Goal: Transaction & Acquisition: Download file/media

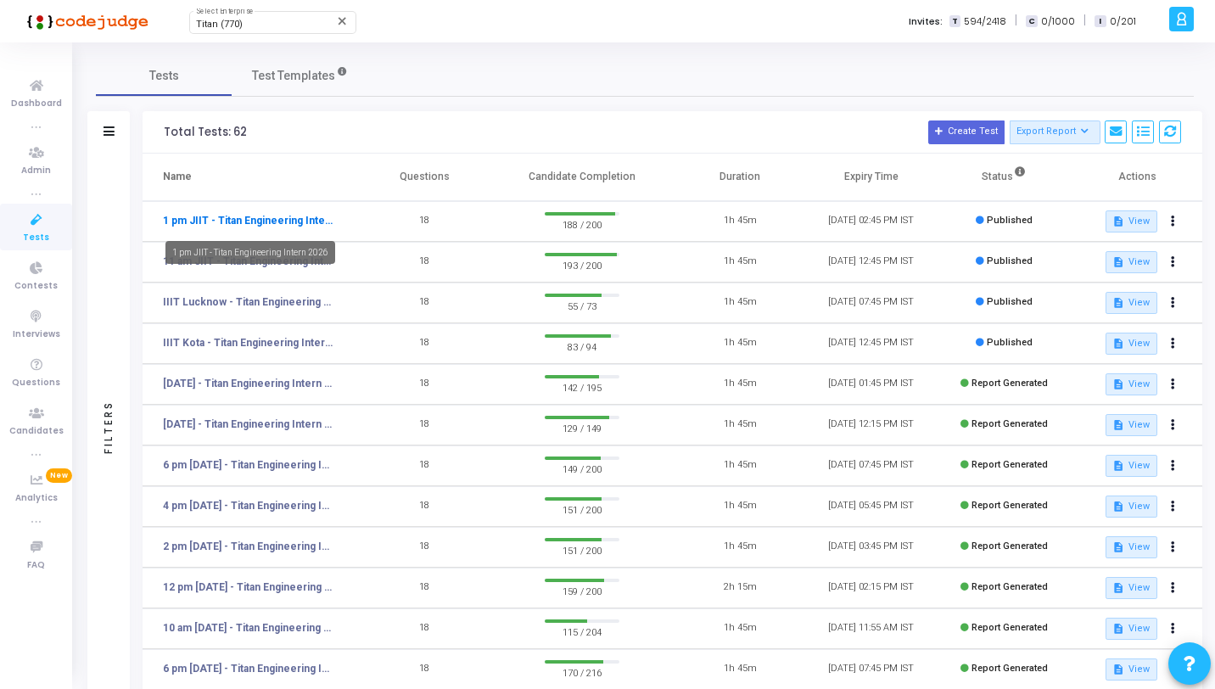
click at [296, 215] on link "1 pm JIIT - Titan Engineering Intern 2026" at bounding box center [248, 220] width 170 height 15
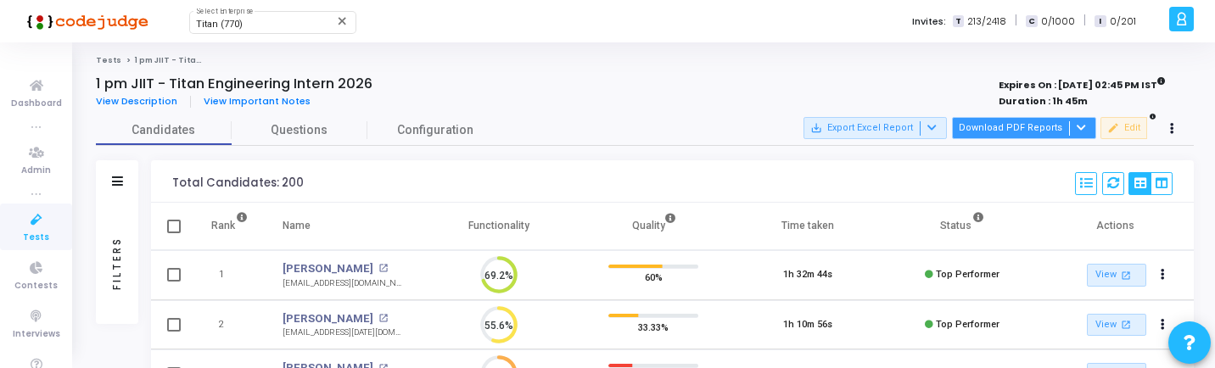
click at [1038, 125] on button "Download PDF Reports" at bounding box center [1024, 128] width 144 height 22
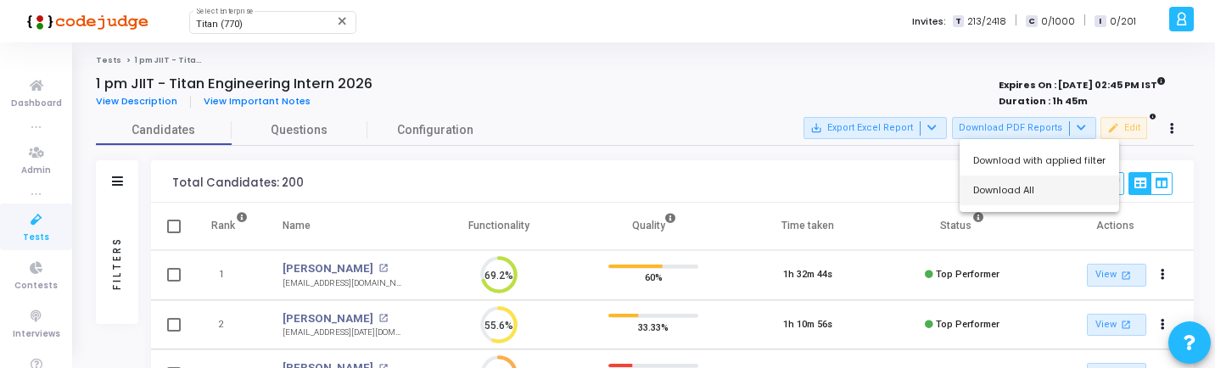
click at [1031, 191] on button "Download All" at bounding box center [1038, 191] width 159 height 30
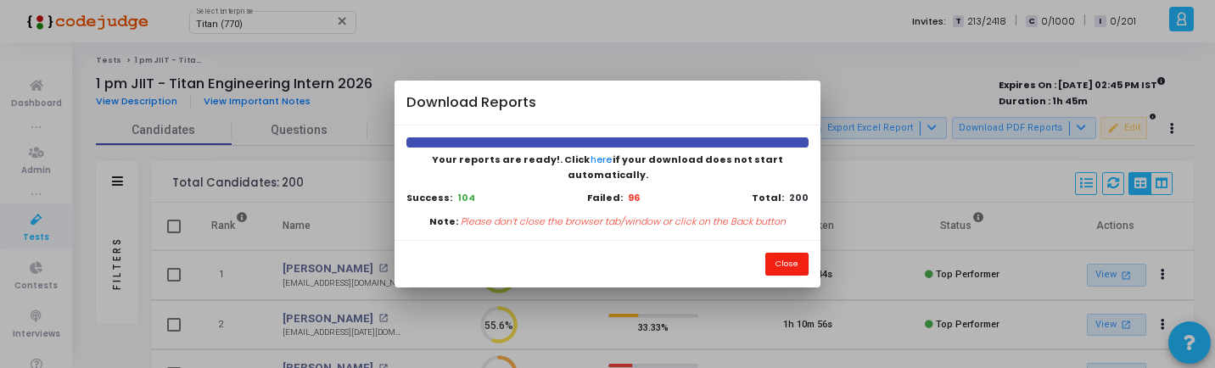
click at [771, 260] on button "Close" at bounding box center [786, 264] width 43 height 23
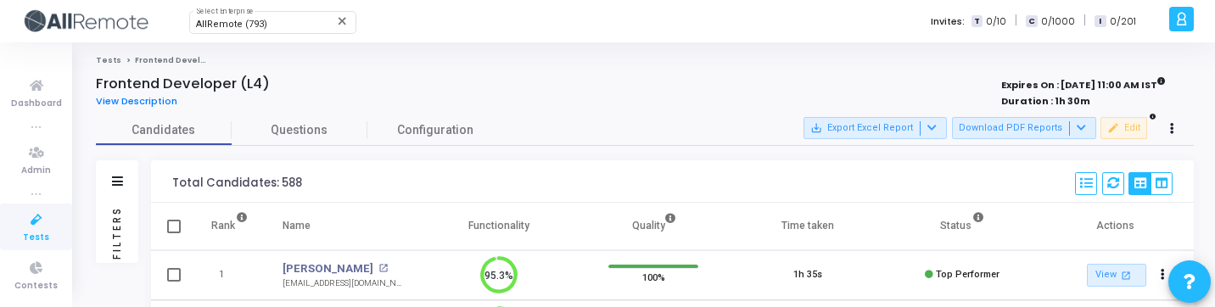
click at [10, 232] on link "Tests" at bounding box center [36, 227] width 72 height 47
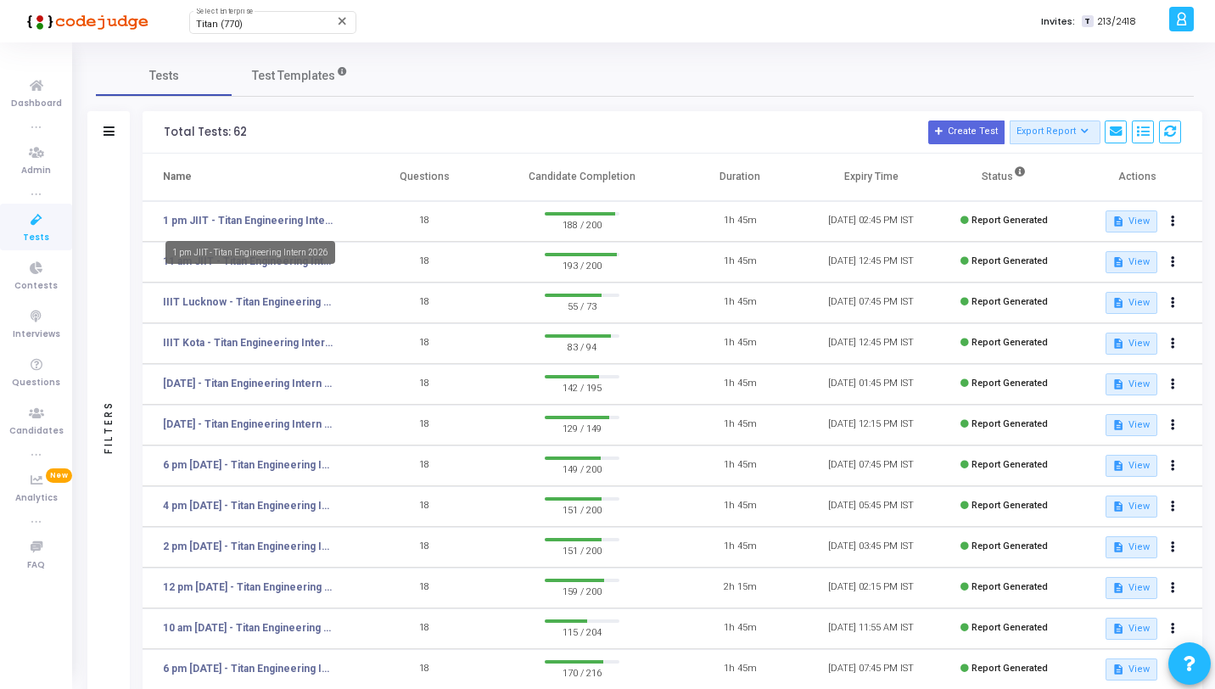
click at [287, 255] on div "1 pm JIIT - Titan Engineering Intern 2026" at bounding box center [250, 252] width 170 height 23
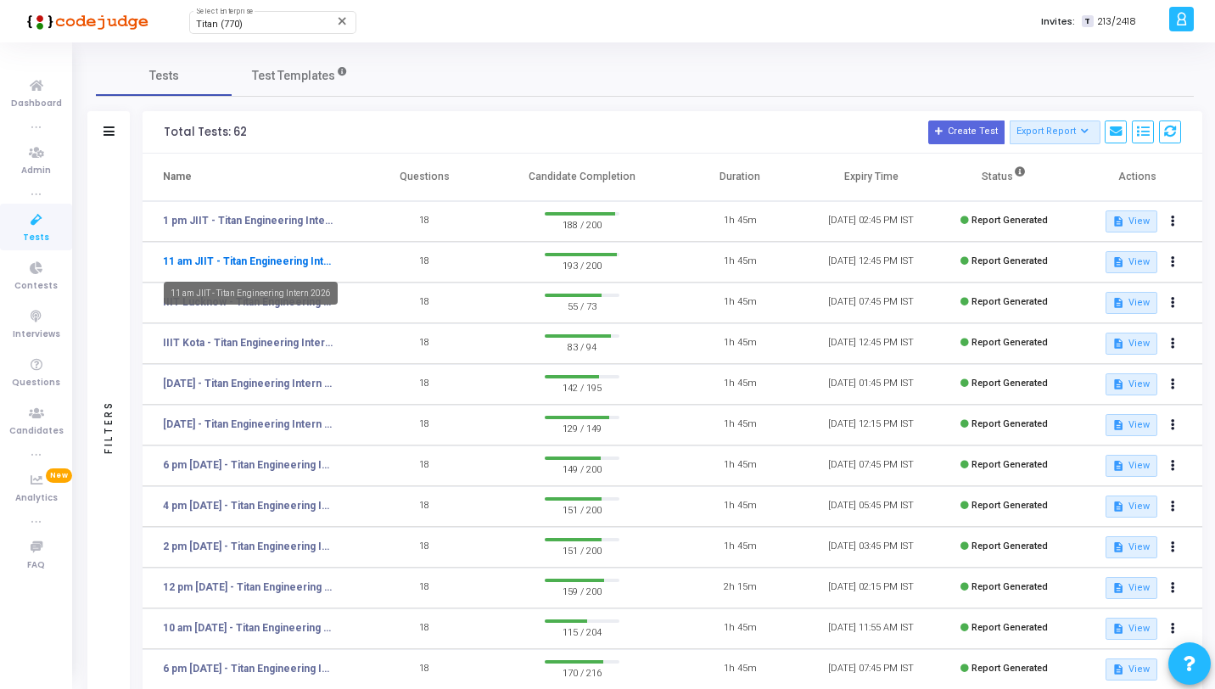
click at [314, 265] on link "11 am JIIT - Titan Engineering Intern 2026" at bounding box center [248, 261] width 170 height 15
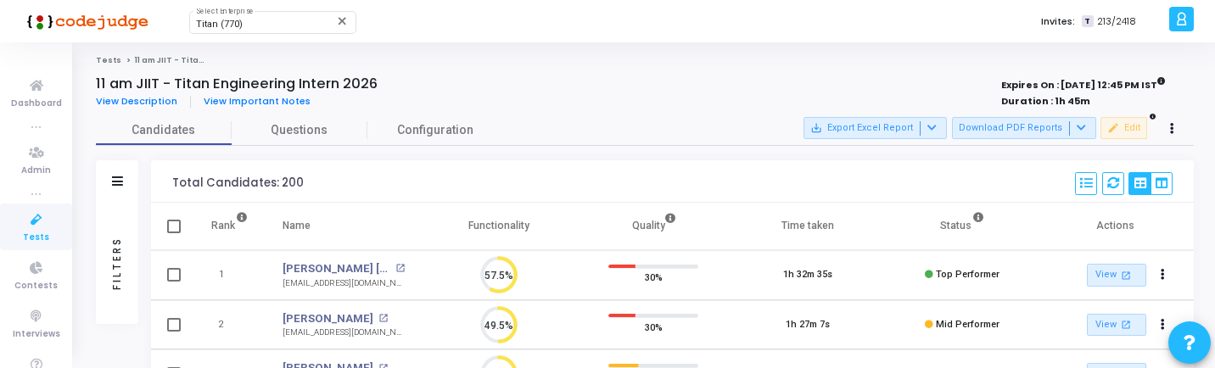
click at [1017, 131] on button "Download PDF Reports" at bounding box center [1024, 128] width 144 height 22
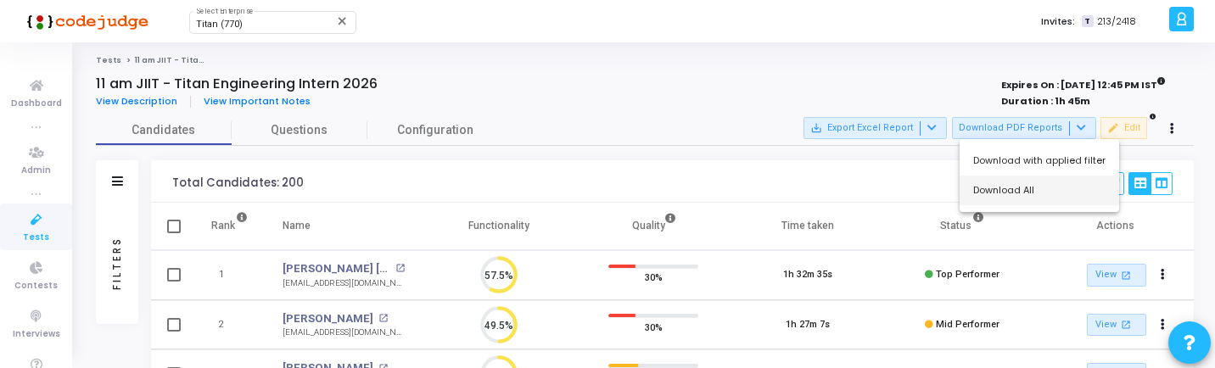
click at [1015, 193] on button "Download All" at bounding box center [1038, 191] width 159 height 30
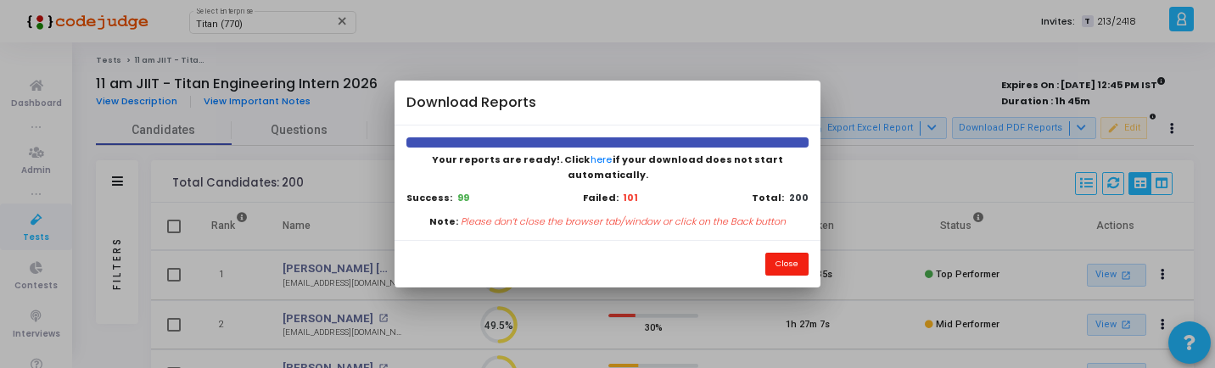
click at [796, 253] on button "Close" at bounding box center [786, 264] width 43 height 23
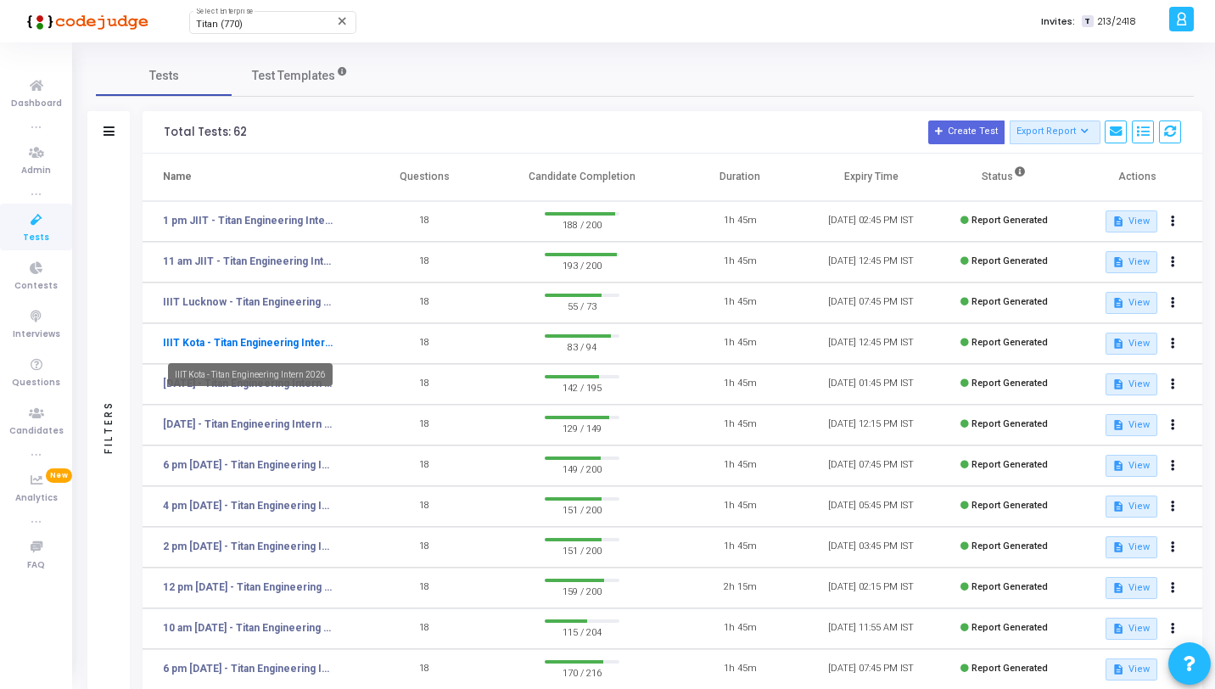
click at [267, 344] on link "IIIT Kota - Titan Engineering Intern 2026" at bounding box center [248, 342] width 170 height 15
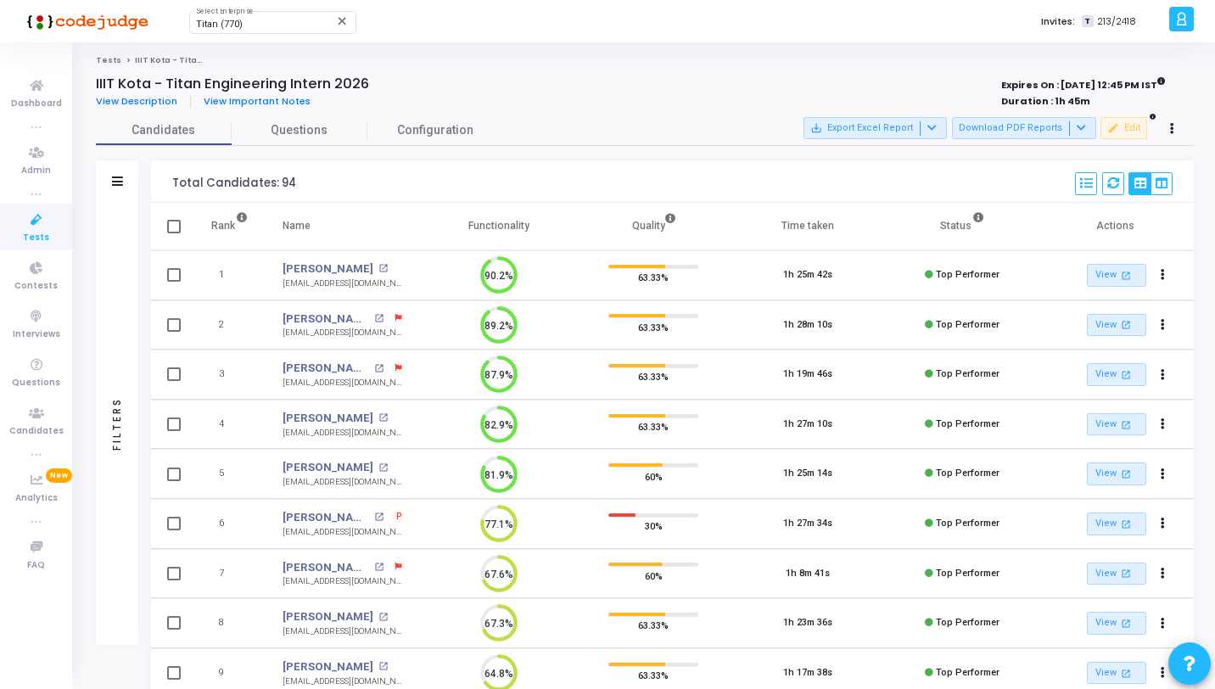
click at [93, 301] on div "Candidates Questions Configuration Filters Filters Candidate Name/Email search …" at bounding box center [644, 578] width 1115 height 927
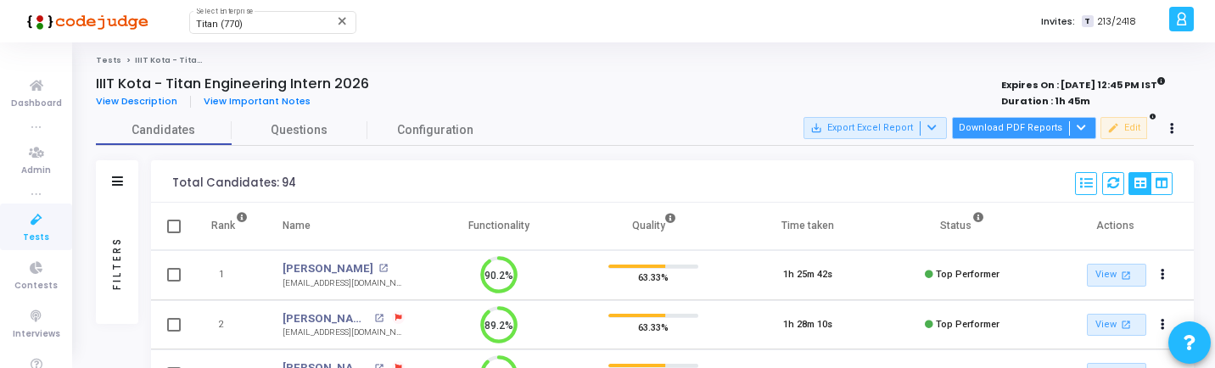
click at [1055, 133] on button "Download PDF Reports" at bounding box center [1024, 128] width 144 height 22
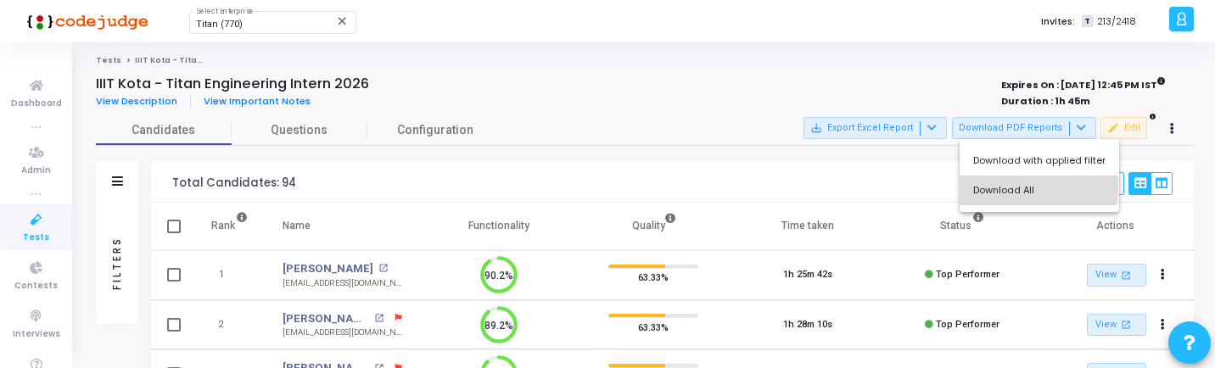
click at [1033, 187] on button "Download All" at bounding box center [1038, 191] width 159 height 30
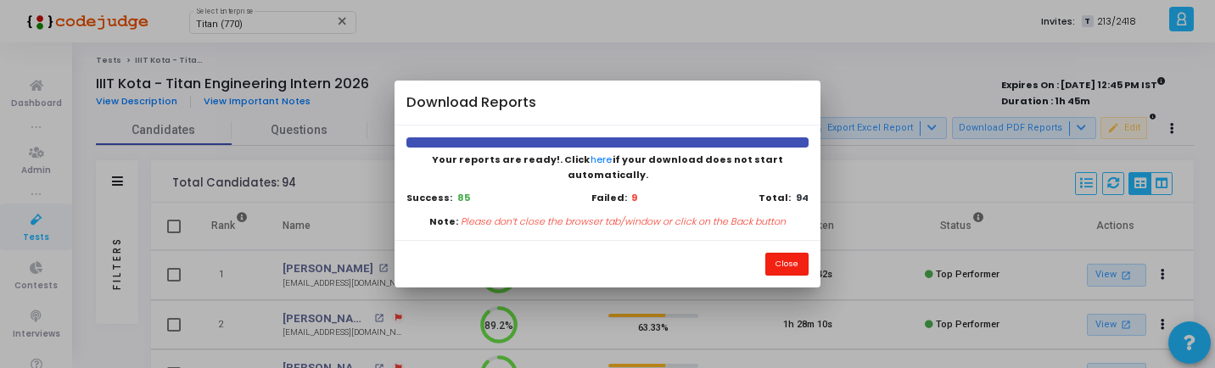
click at [791, 257] on button "Close" at bounding box center [786, 264] width 43 height 23
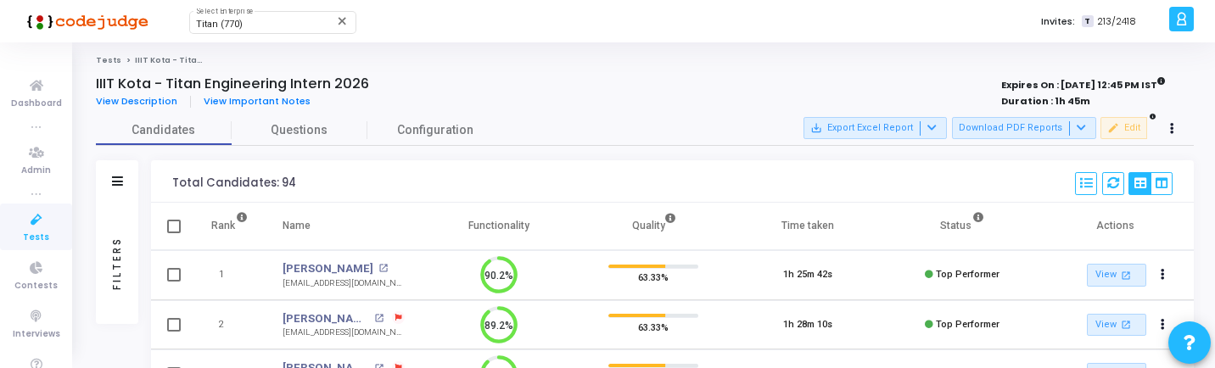
click at [114, 251] on div "Filters" at bounding box center [116, 263] width 15 height 187
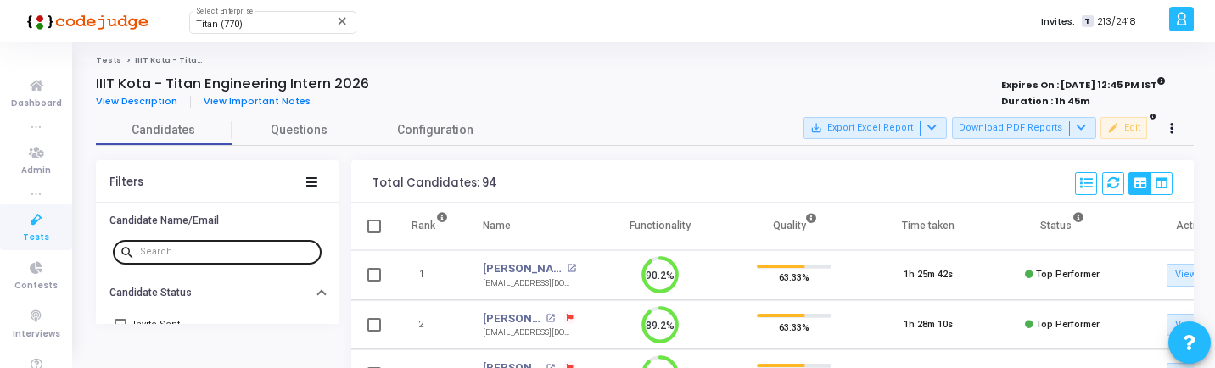
click at [238, 247] on input "text" at bounding box center [227, 252] width 175 height 10
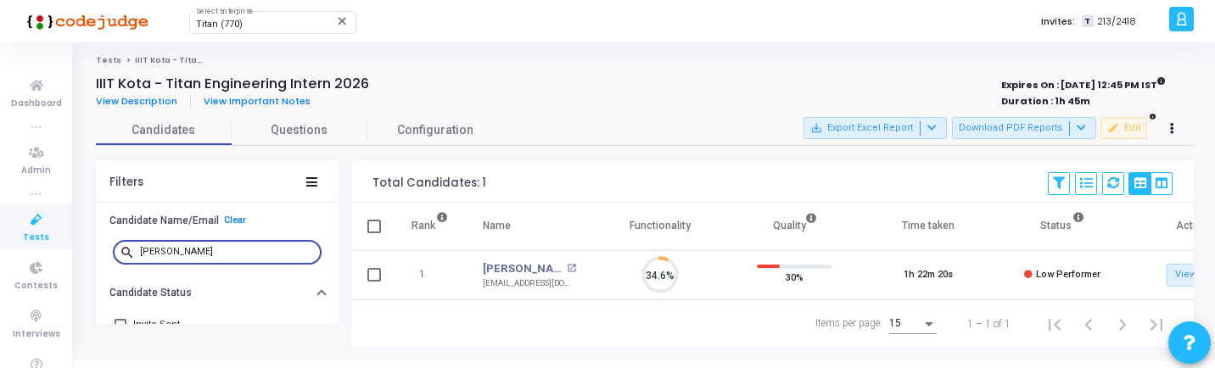
scroll to position [36, 43]
click at [532, 267] on link "Bhanu Pratap Singh Tomar" at bounding box center [523, 268] width 80 height 17
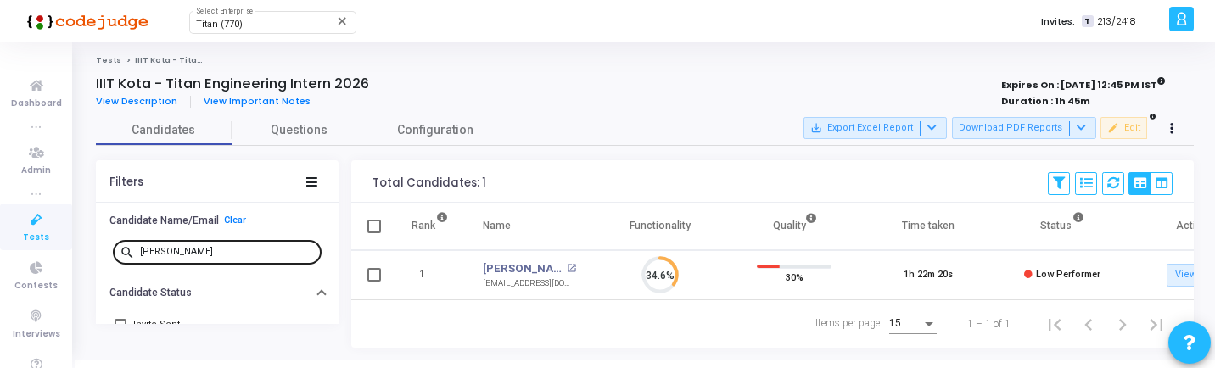
click at [191, 251] on input "bhan" at bounding box center [227, 252] width 175 height 10
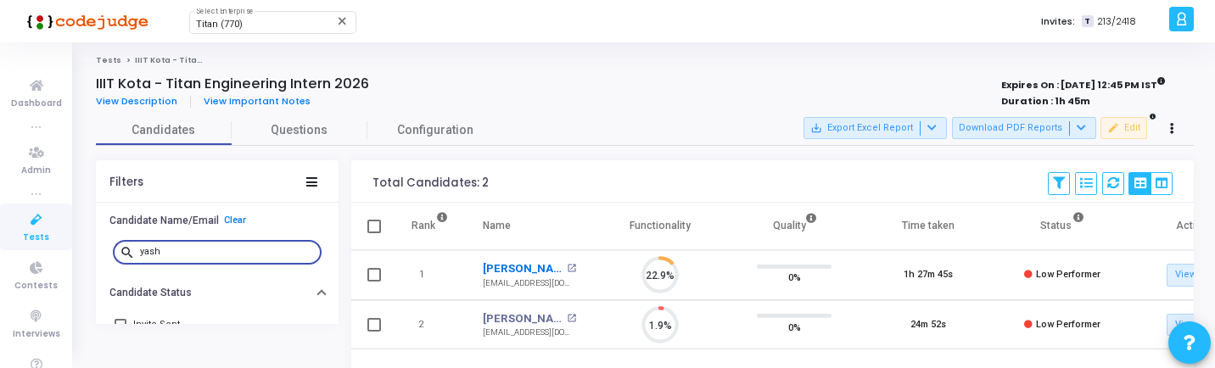
scroll to position [36, 43]
click at [515, 270] on link "Yash Goyal" at bounding box center [523, 268] width 80 height 17
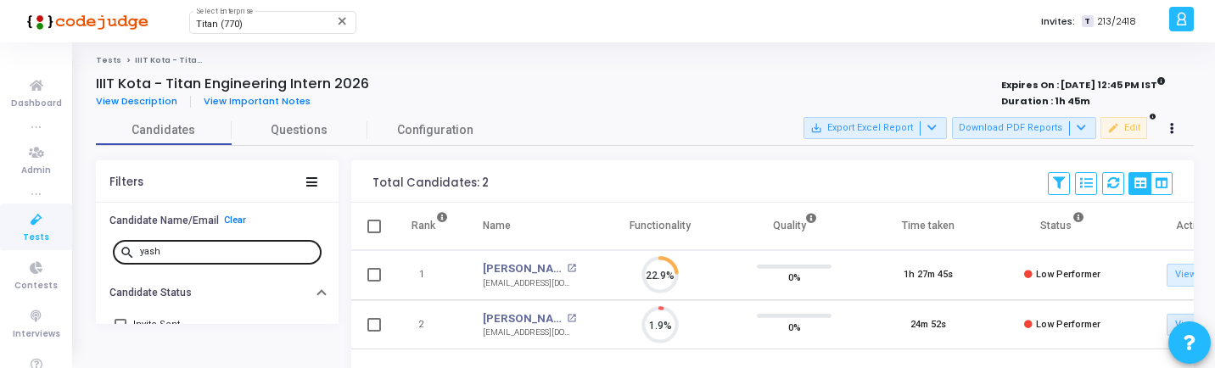
click at [203, 251] on input "yash" at bounding box center [227, 252] width 175 height 10
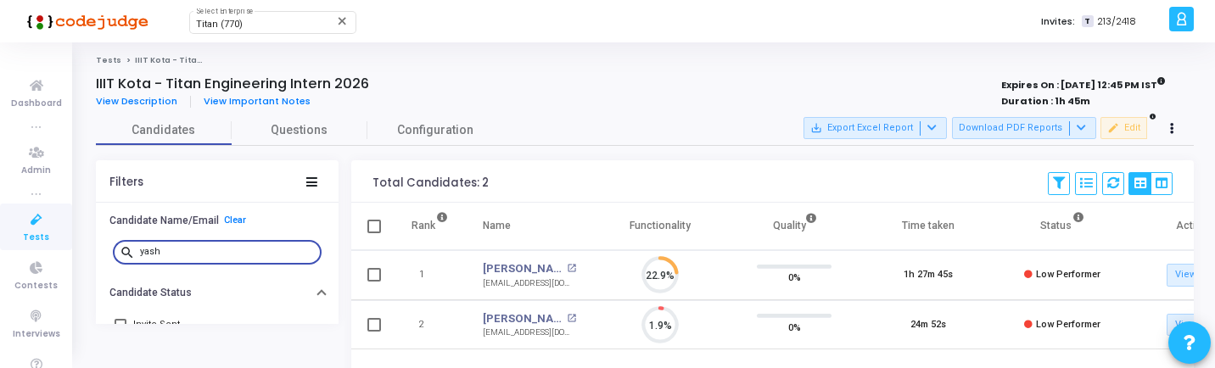
click at [203, 251] on input "yash" at bounding box center [227, 252] width 175 height 10
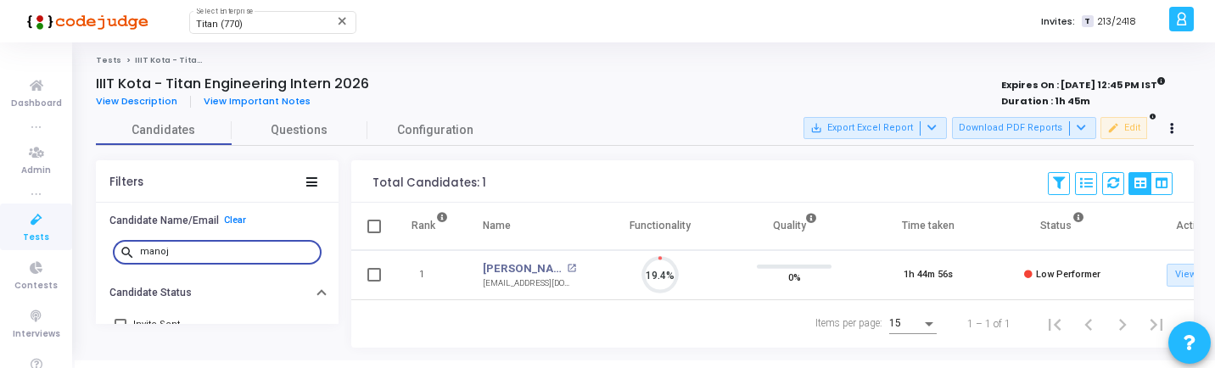
scroll to position [36, 43]
click at [522, 270] on link "Manoj Kumar Prajapat" at bounding box center [523, 268] width 80 height 17
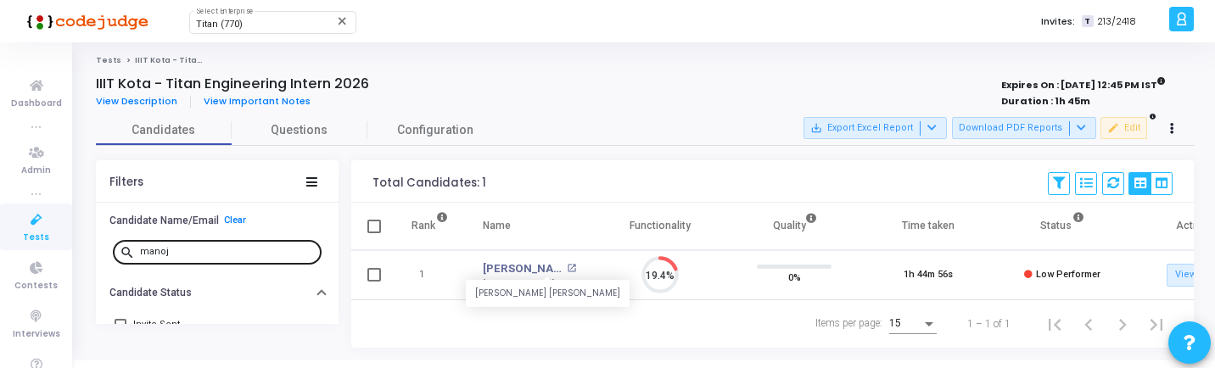
click at [202, 246] on div "manoj" at bounding box center [227, 251] width 175 height 27
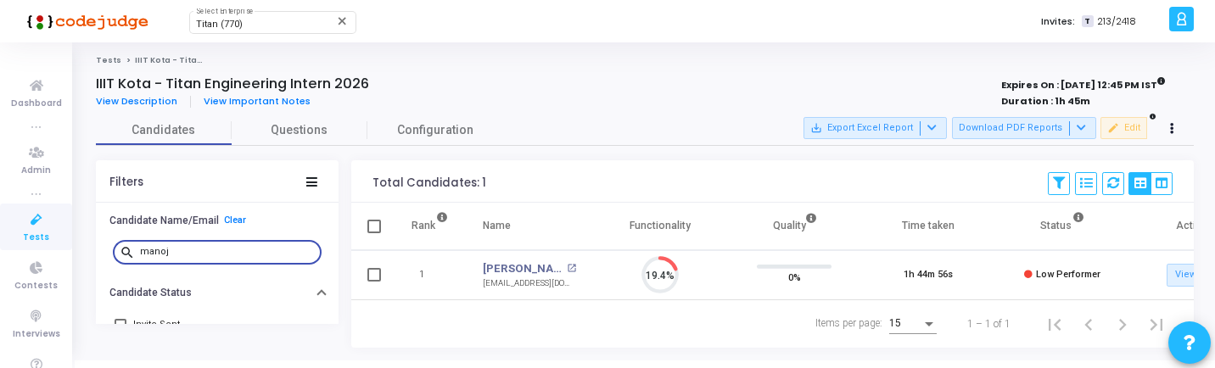
click at [202, 246] on div "manoj" at bounding box center [227, 251] width 175 height 27
click at [203, 251] on input "manoj" at bounding box center [227, 252] width 175 height 10
click at [512, 271] on link "Archit Jain" at bounding box center [512, 268] width 59 height 17
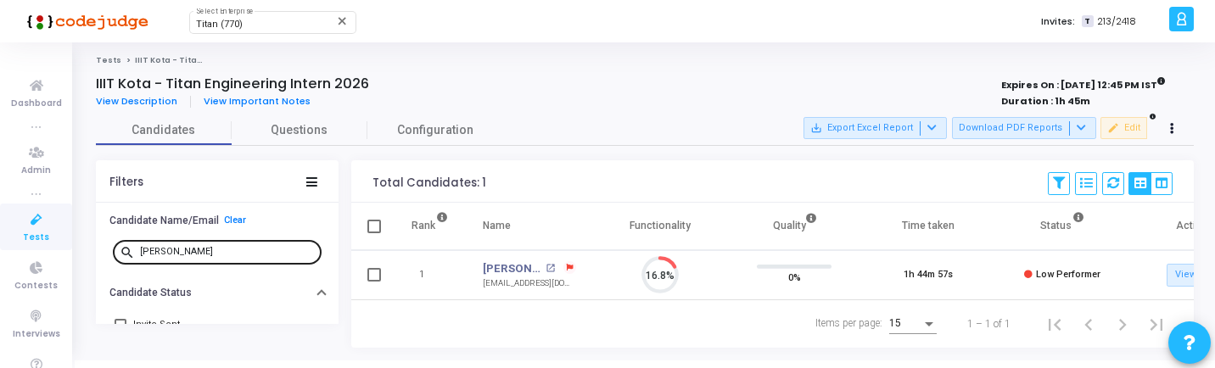
click at [202, 251] on input "archit" at bounding box center [227, 252] width 175 height 10
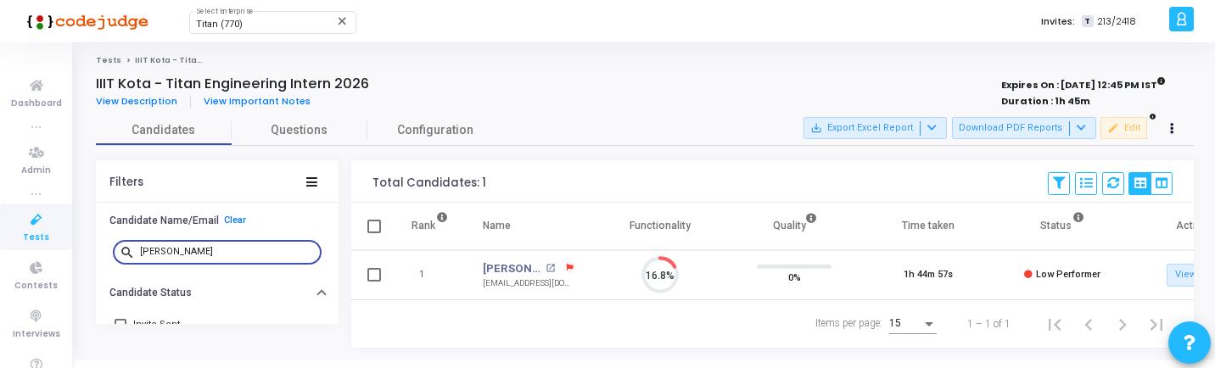
click at [202, 251] on input "archit" at bounding box center [227, 252] width 175 height 10
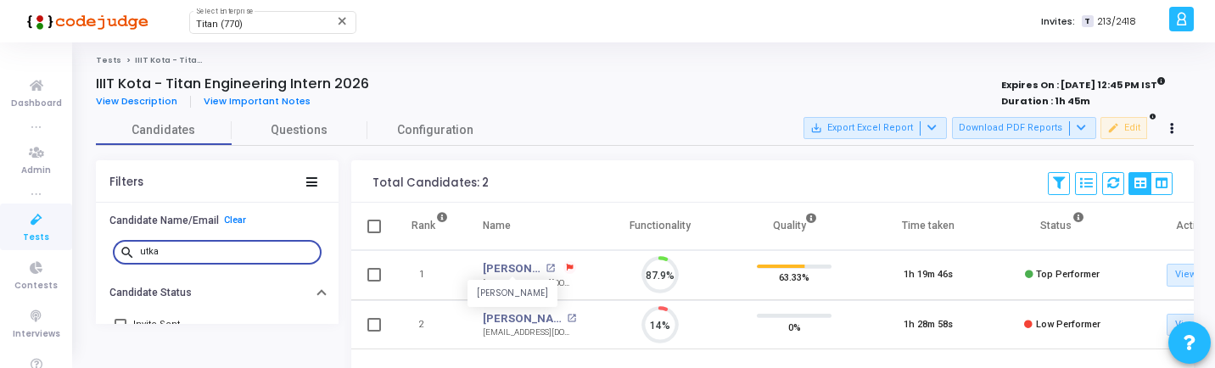
scroll to position [36, 43]
click at [519, 313] on link "Utkarsh Kumar" at bounding box center [523, 318] width 80 height 17
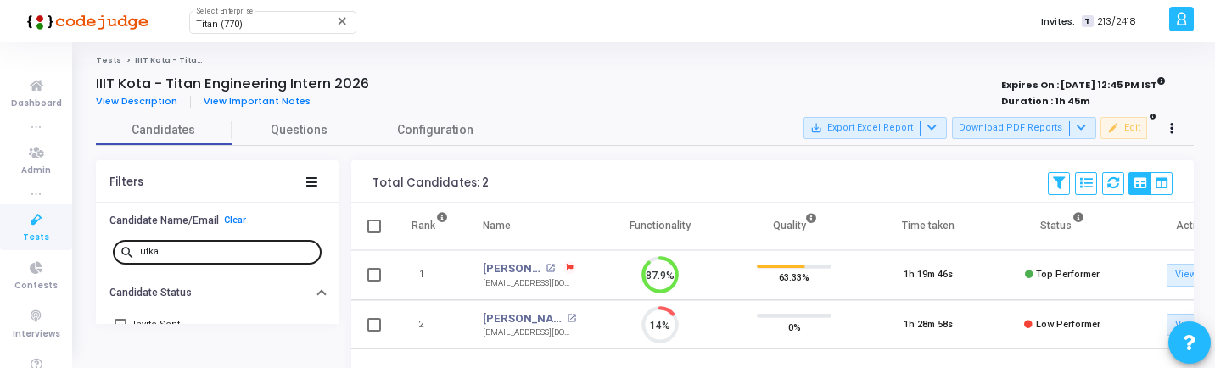
click at [232, 249] on input "utka" at bounding box center [227, 252] width 175 height 10
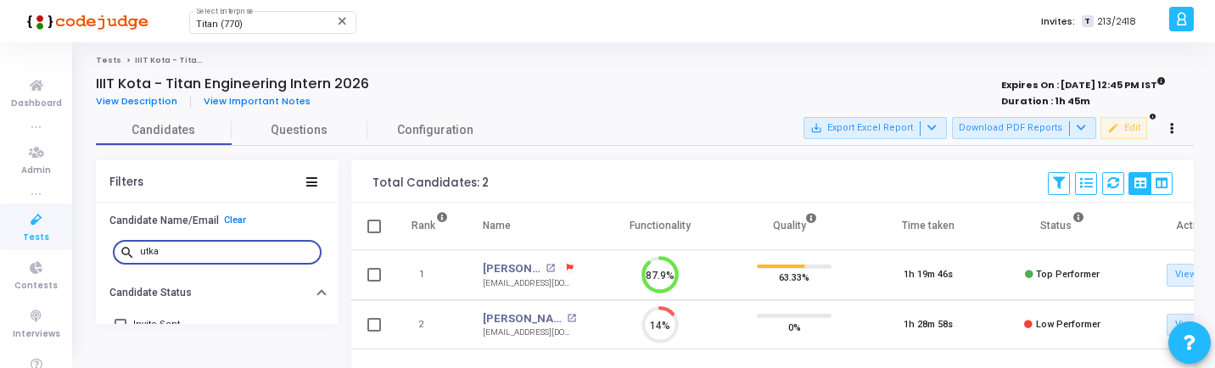
click at [232, 249] on input "utka" at bounding box center [227, 252] width 175 height 10
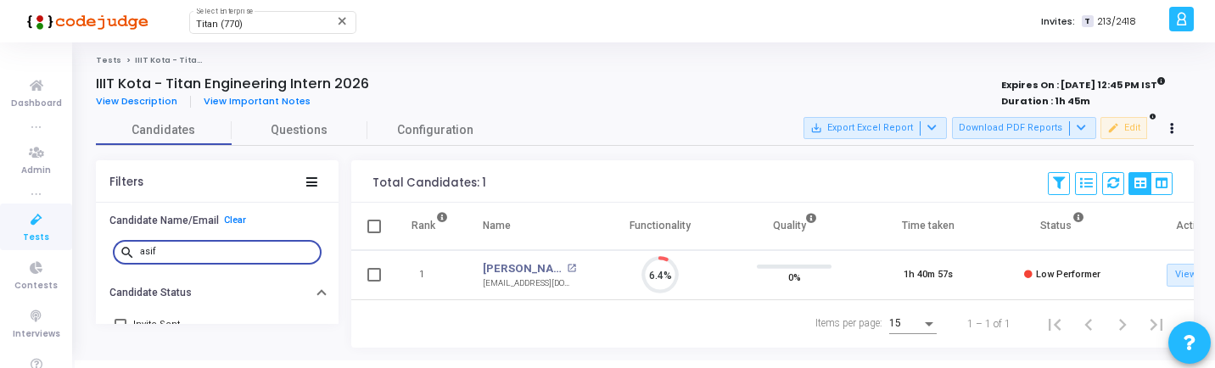
scroll to position [36, 43]
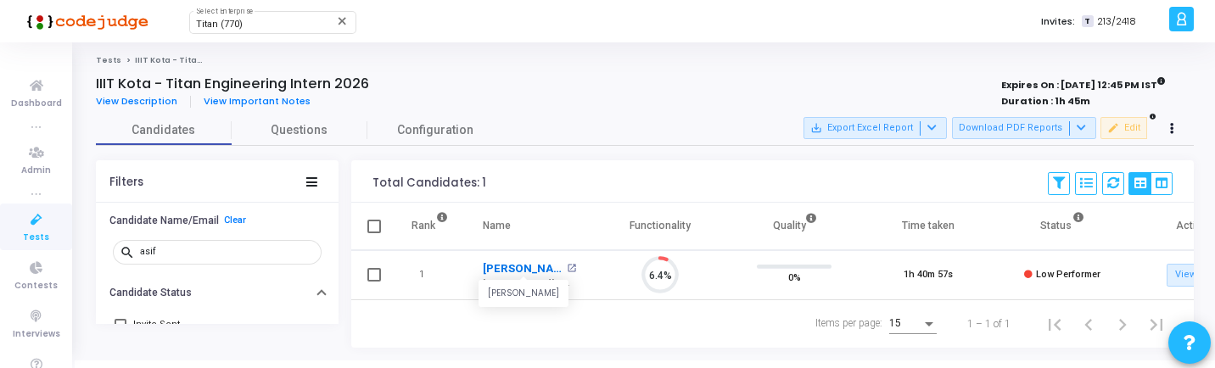
click at [513, 266] on link "Asif Khan" at bounding box center [523, 268] width 80 height 17
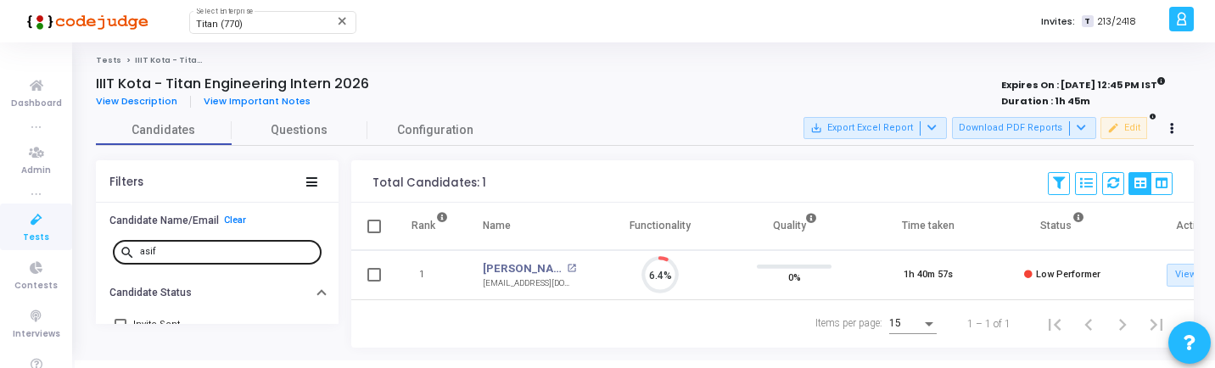
click at [209, 253] on input "asif" at bounding box center [227, 252] width 175 height 10
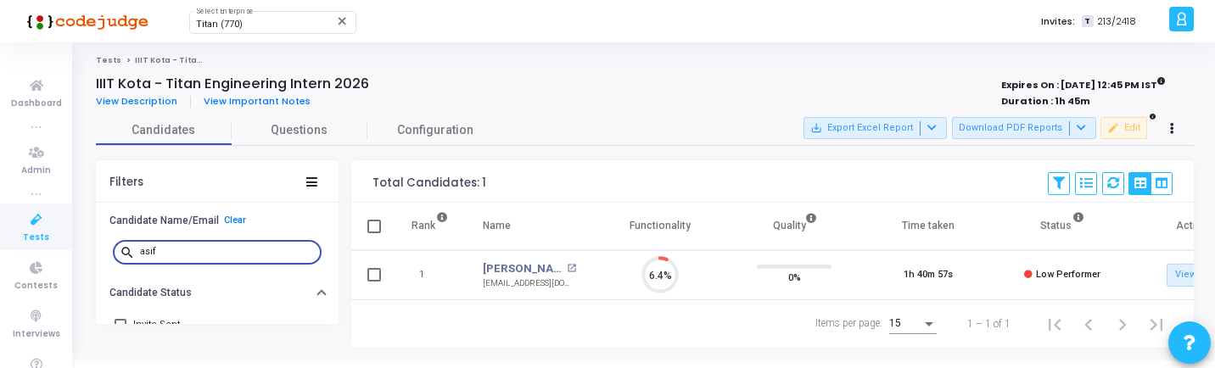
click at [209, 253] on input "asif" at bounding box center [227, 252] width 175 height 10
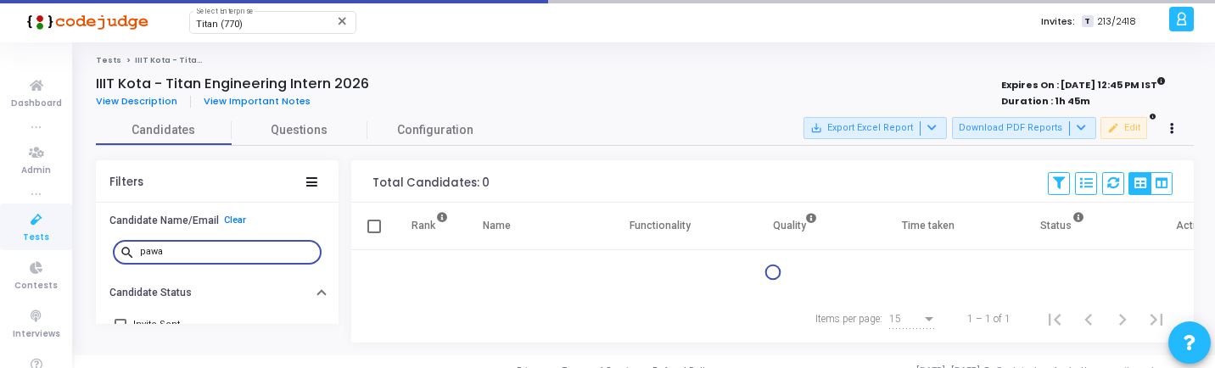
type input "pawan"
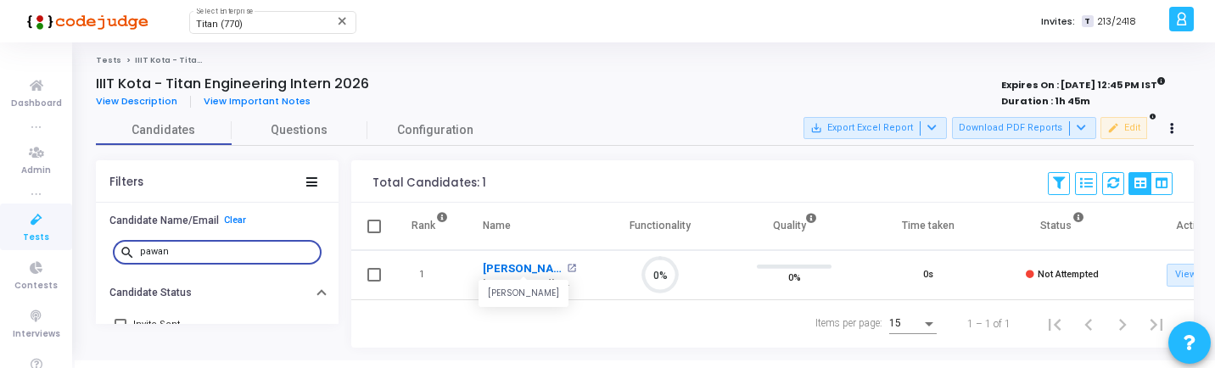
scroll to position [8, 8]
click at [523, 271] on link "Pawan Kumar" at bounding box center [523, 268] width 80 height 17
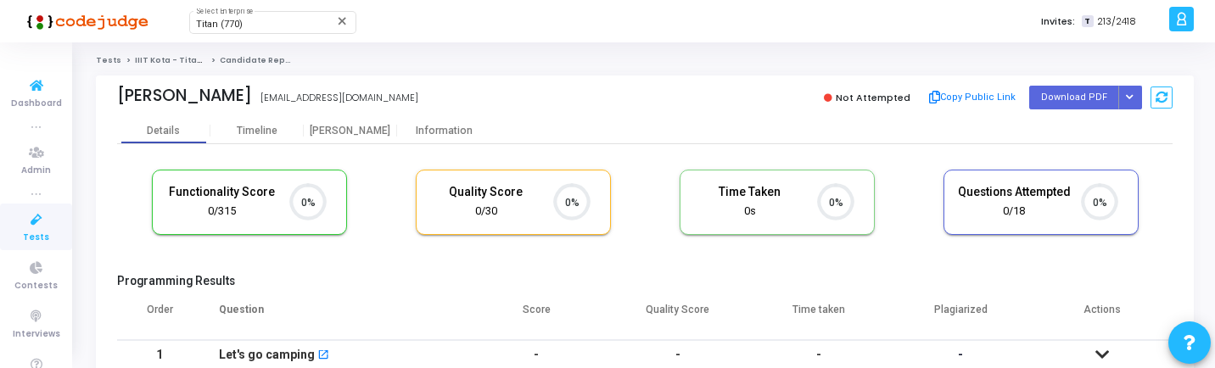
scroll to position [8, 8]
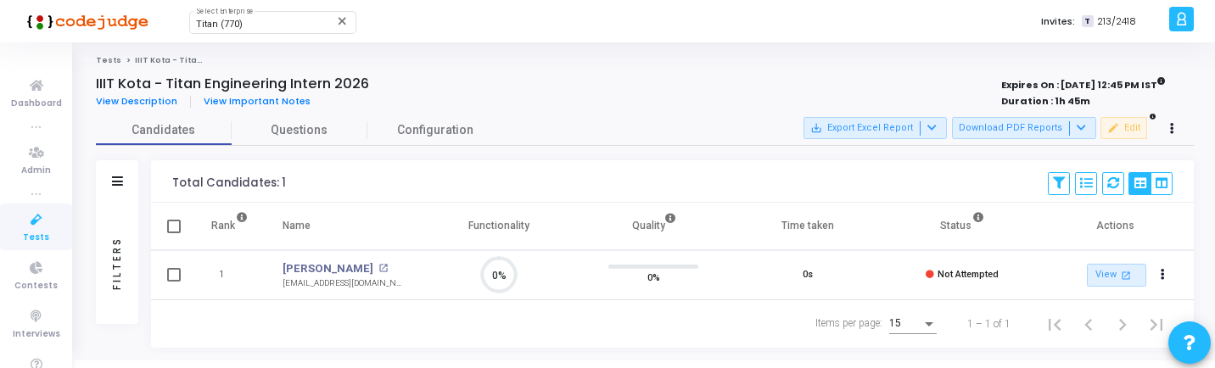
scroll to position [36, 43]
click at [324, 267] on link "Pawan Kumar" at bounding box center [328, 268] width 91 height 17
click at [112, 222] on div "Filters" at bounding box center [116, 263] width 15 height 187
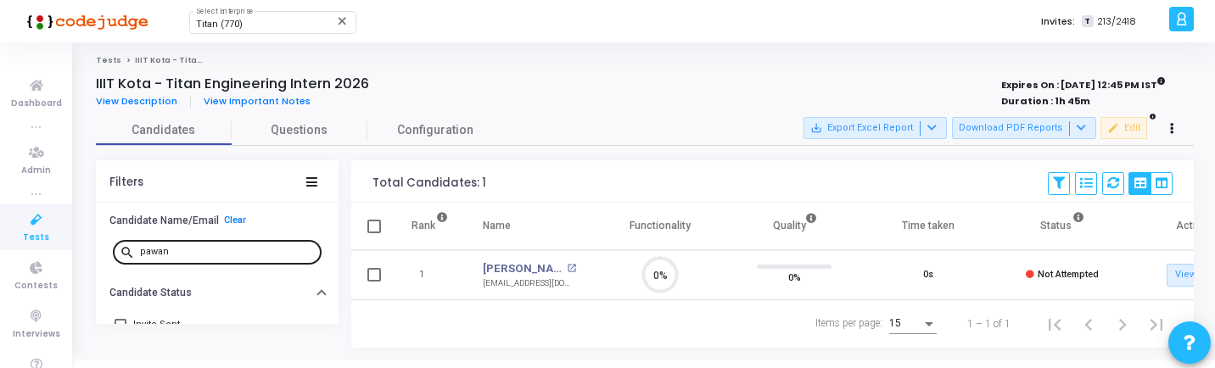
click at [213, 256] on input "pawan" at bounding box center [227, 252] width 175 height 10
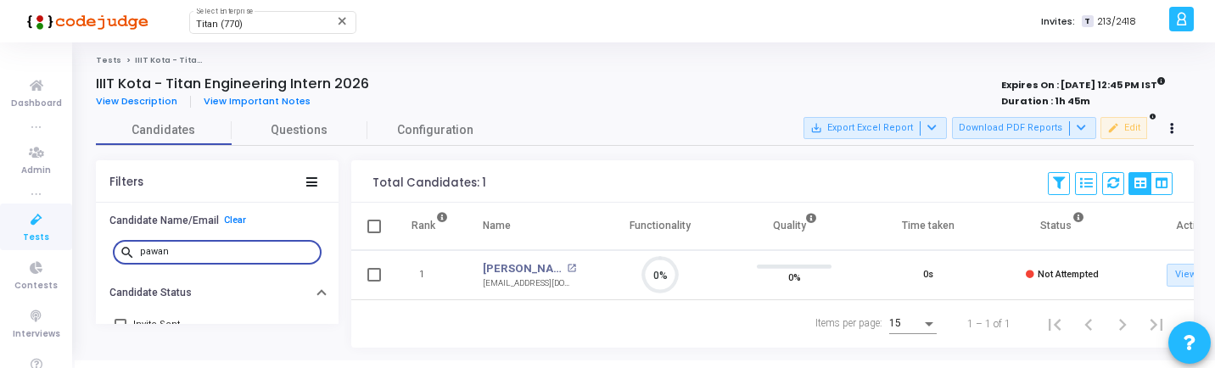
click at [213, 256] on input "pawan" at bounding box center [227, 252] width 175 height 10
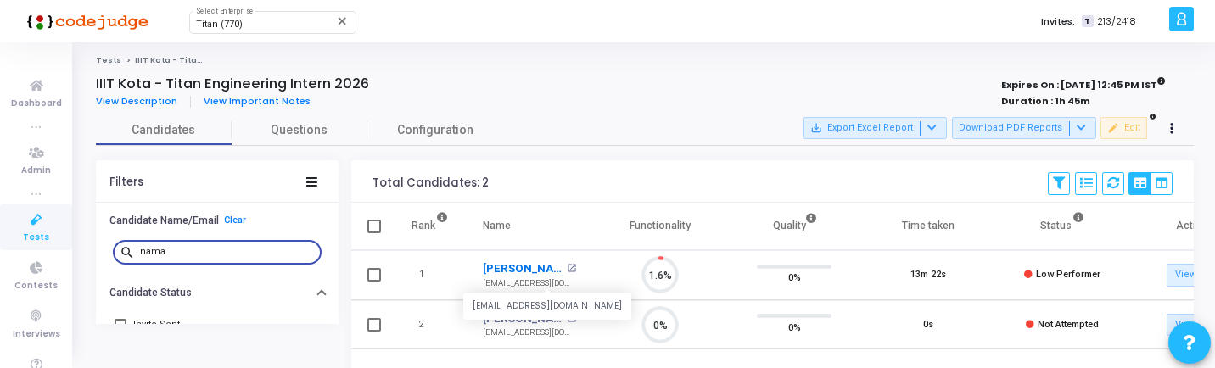
scroll to position [36, 43]
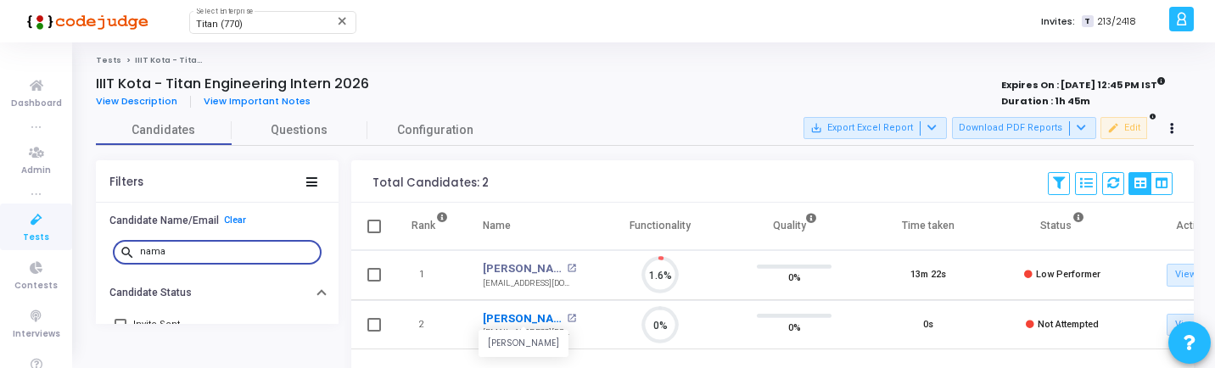
click at [528, 317] on link "Naman Goyal" at bounding box center [523, 318] width 80 height 17
click at [172, 249] on input "nama" at bounding box center [227, 252] width 175 height 10
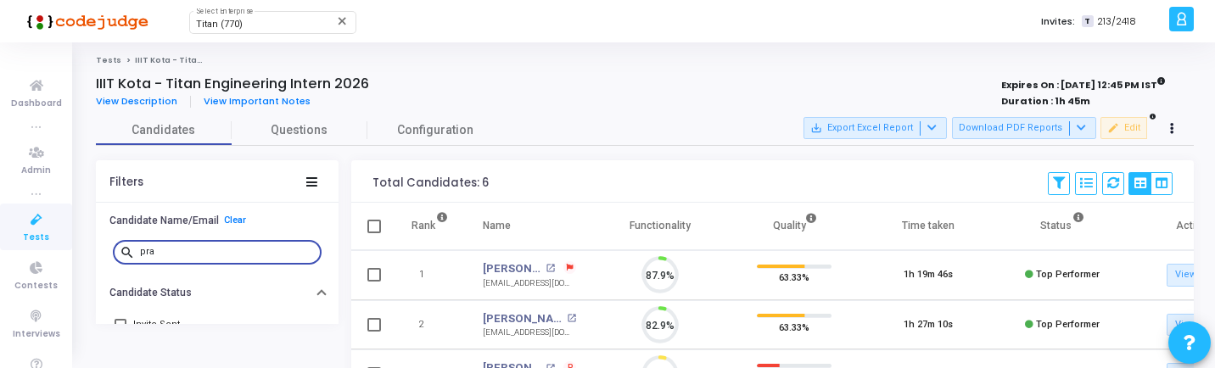
scroll to position [8, 8]
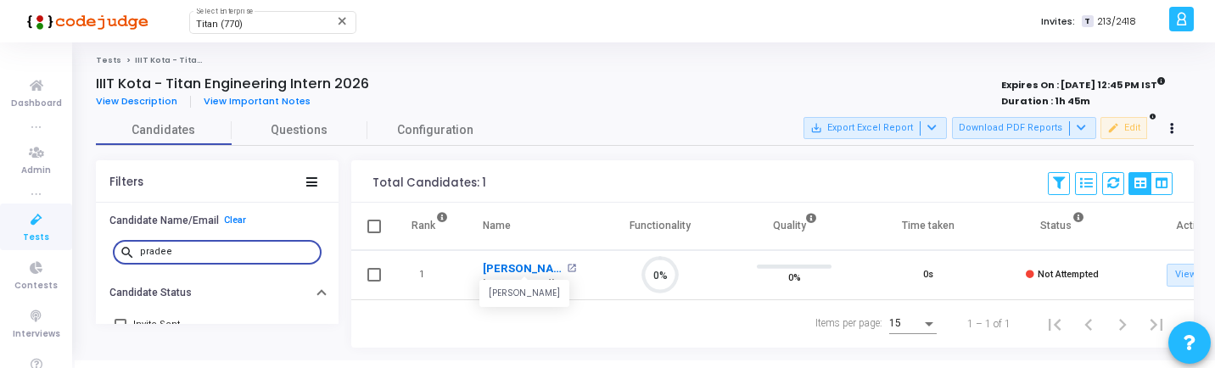
type input "pradee"
click at [520, 269] on link "Pradeep Kumar" at bounding box center [523, 268] width 80 height 17
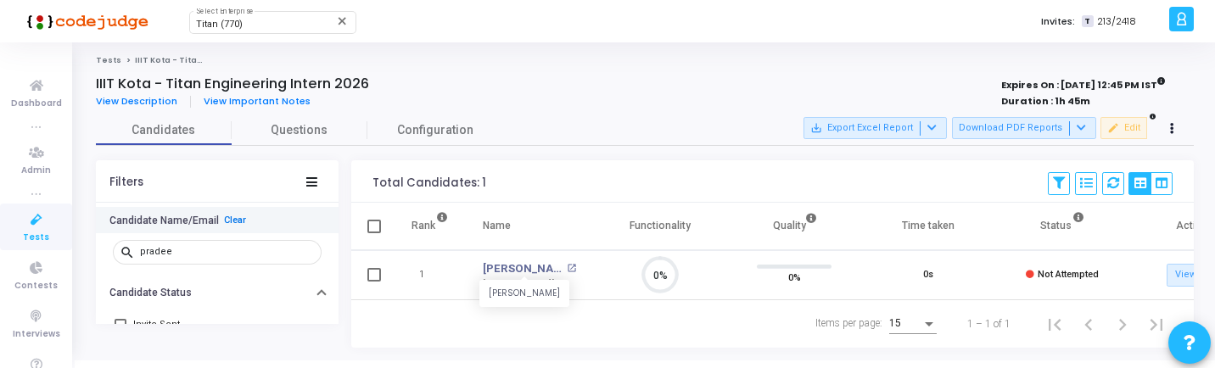
click at [234, 217] on link "Clear" at bounding box center [235, 220] width 22 height 11
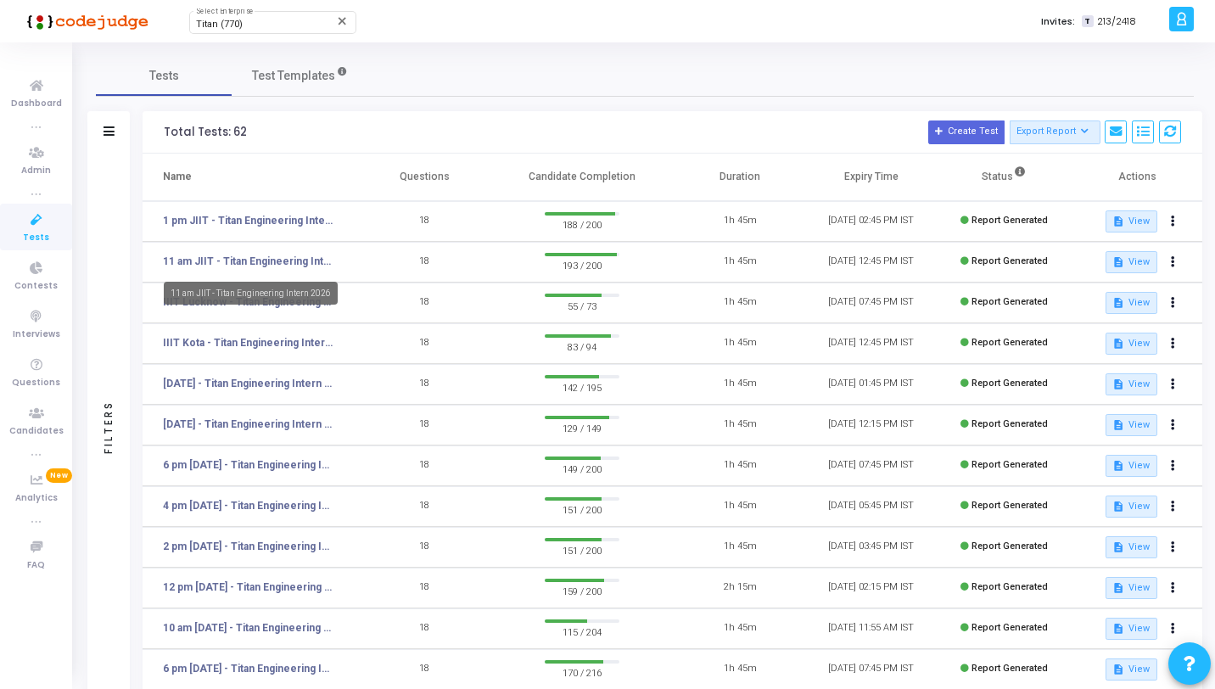
click at [269, 304] on div "11 am JIIT - Titan Engineering Intern 2026" at bounding box center [251, 293] width 174 height 23
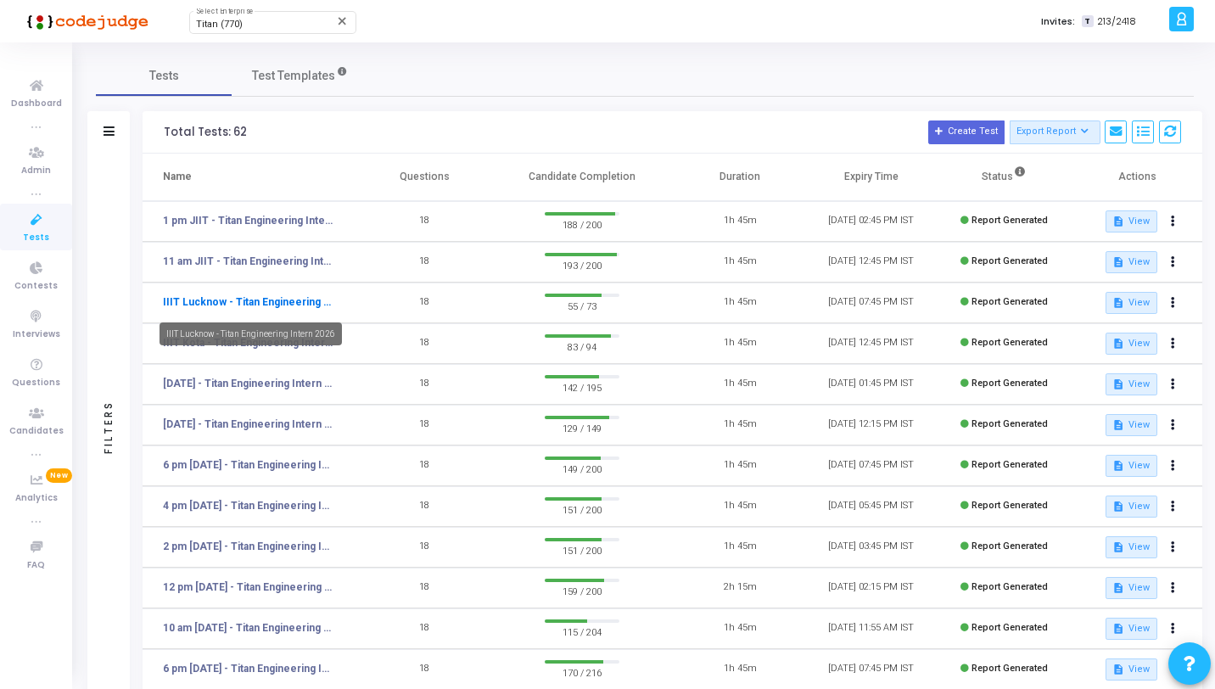
click at [273, 307] on link "IIIT Lucknow - Titan Engineering Intern 2026" at bounding box center [248, 301] width 170 height 15
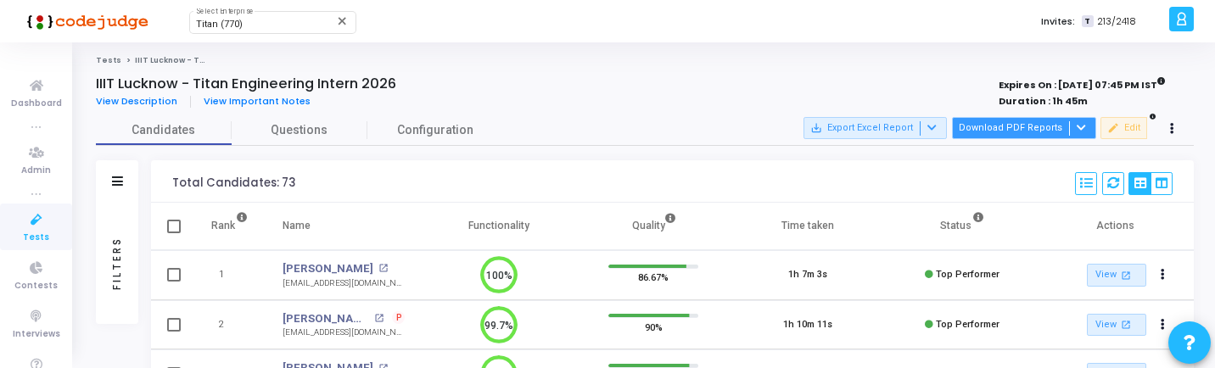
click at [1032, 127] on button "Download PDF Reports" at bounding box center [1024, 128] width 144 height 22
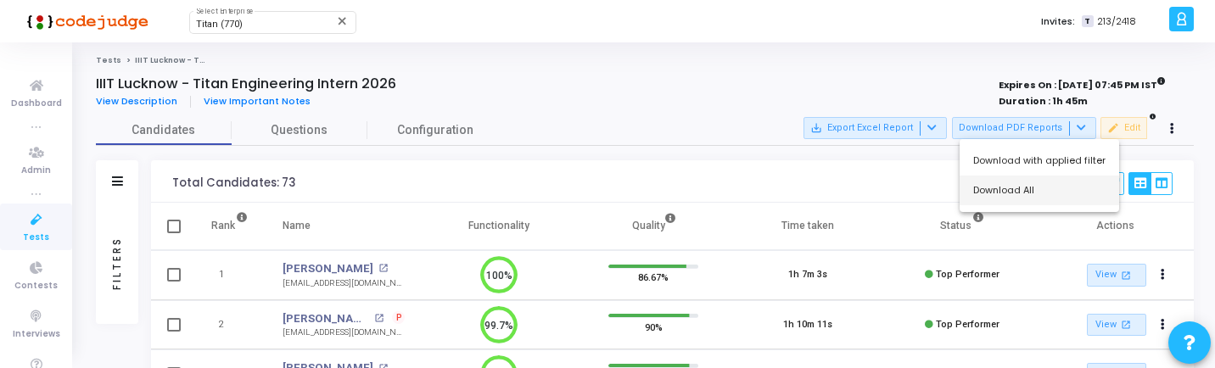
click at [1021, 194] on button "Download All" at bounding box center [1038, 191] width 159 height 30
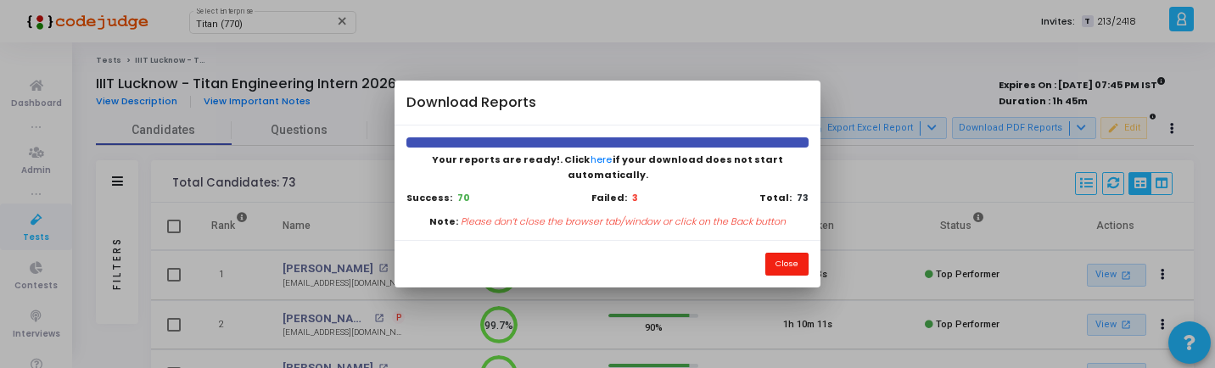
click at [788, 256] on button "Close" at bounding box center [786, 264] width 43 height 23
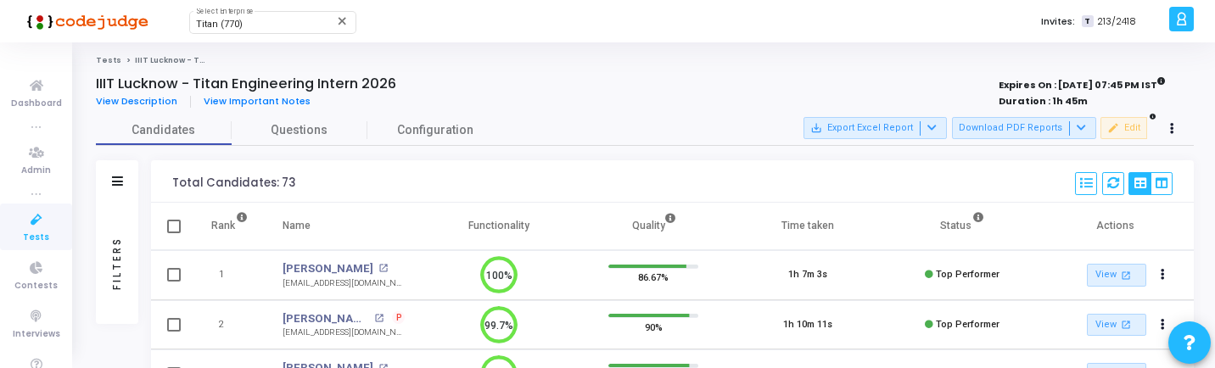
click at [126, 237] on div "Filters" at bounding box center [117, 263] width 42 height 121
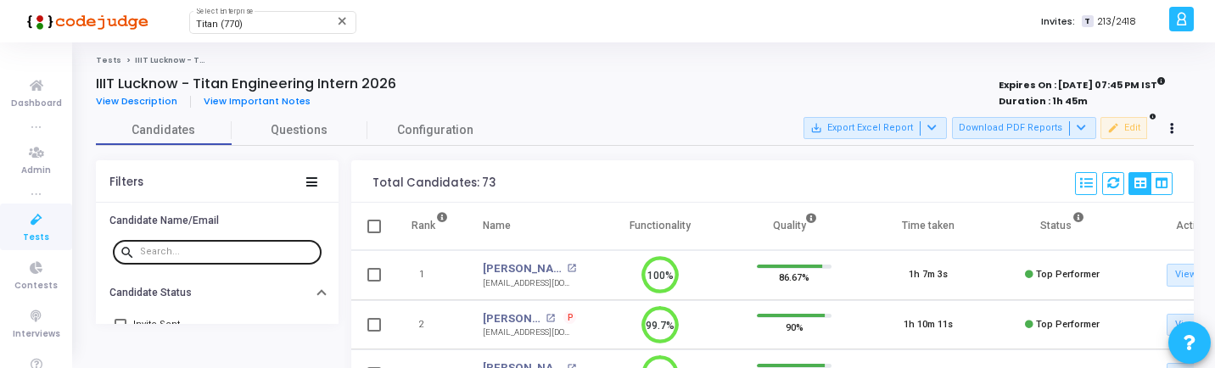
click at [243, 248] on input "text" at bounding box center [227, 252] width 175 height 10
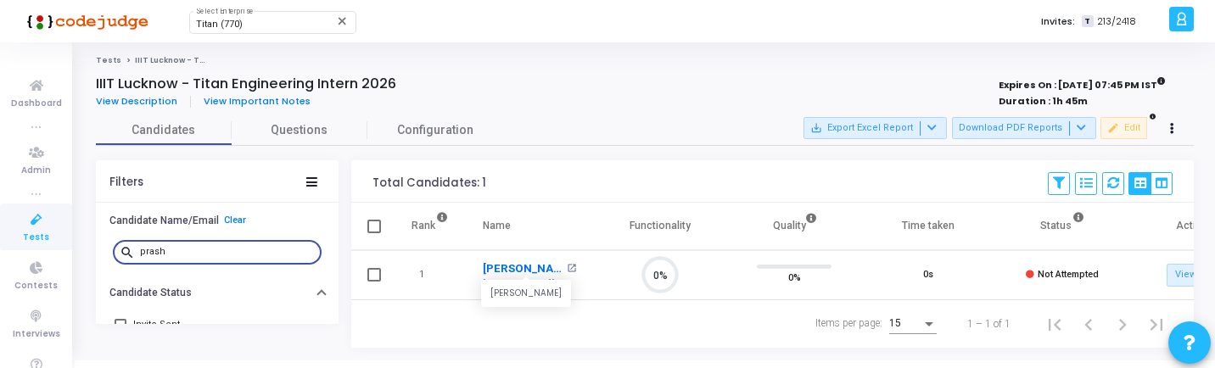
click at [506, 268] on link "[PERSON_NAME]" at bounding box center [523, 268] width 80 height 17
click at [186, 248] on input "prash" at bounding box center [227, 252] width 175 height 10
click at [495, 269] on link "[PERSON_NAME]" at bounding box center [523, 268] width 80 height 17
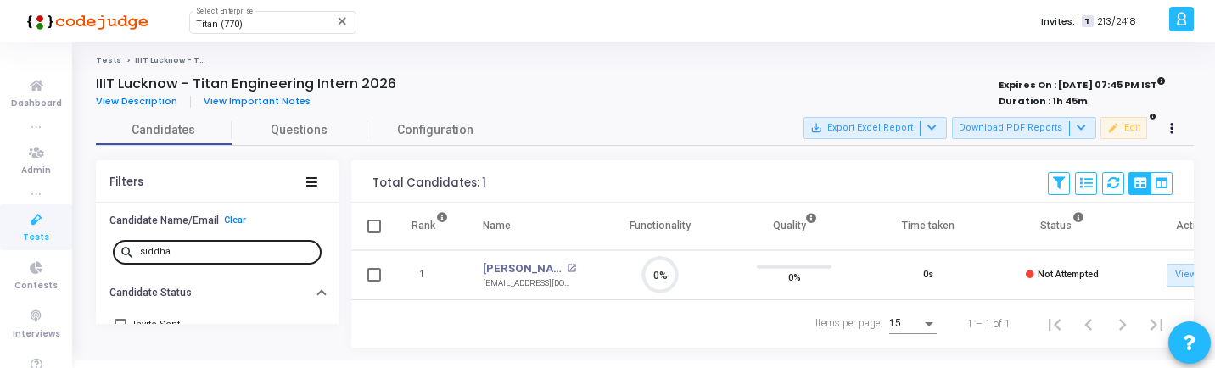
click at [191, 258] on div "siddha" at bounding box center [227, 251] width 175 height 27
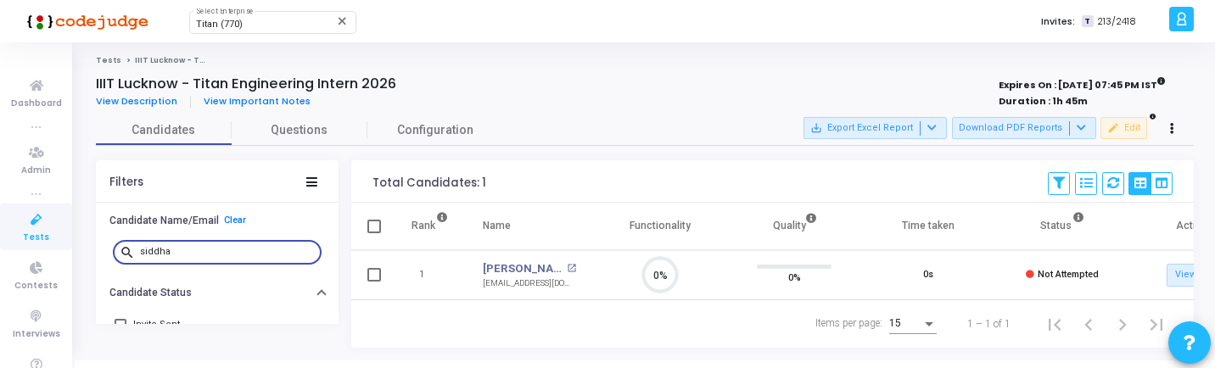
click at [187, 255] on input "siddha" at bounding box center [227, 252] width 175 height 10
type input "[PERSON_NAME]"
click at [512, 269] on link "[PERSON_NAME]" at bounding box center [523, 268] width 80 height 17
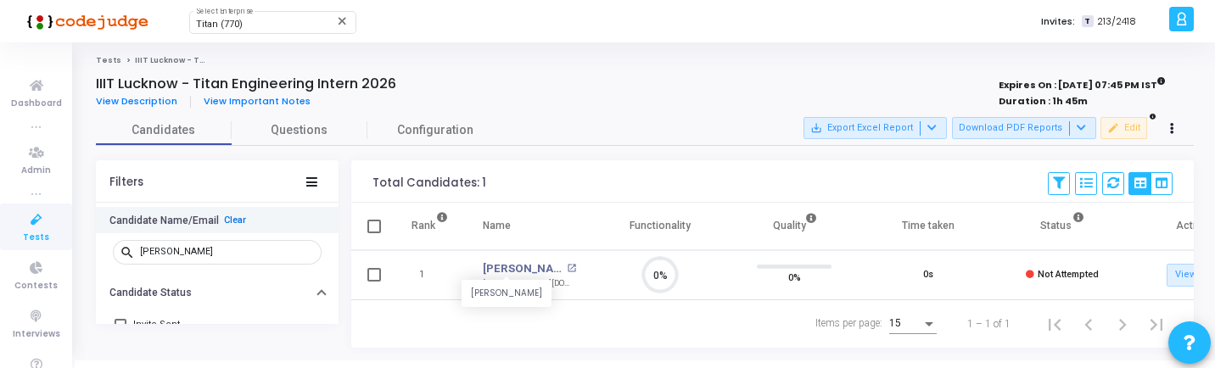
click at [235, 218] on link "Clear" at bounding box center [235, 220] width 22 height 11
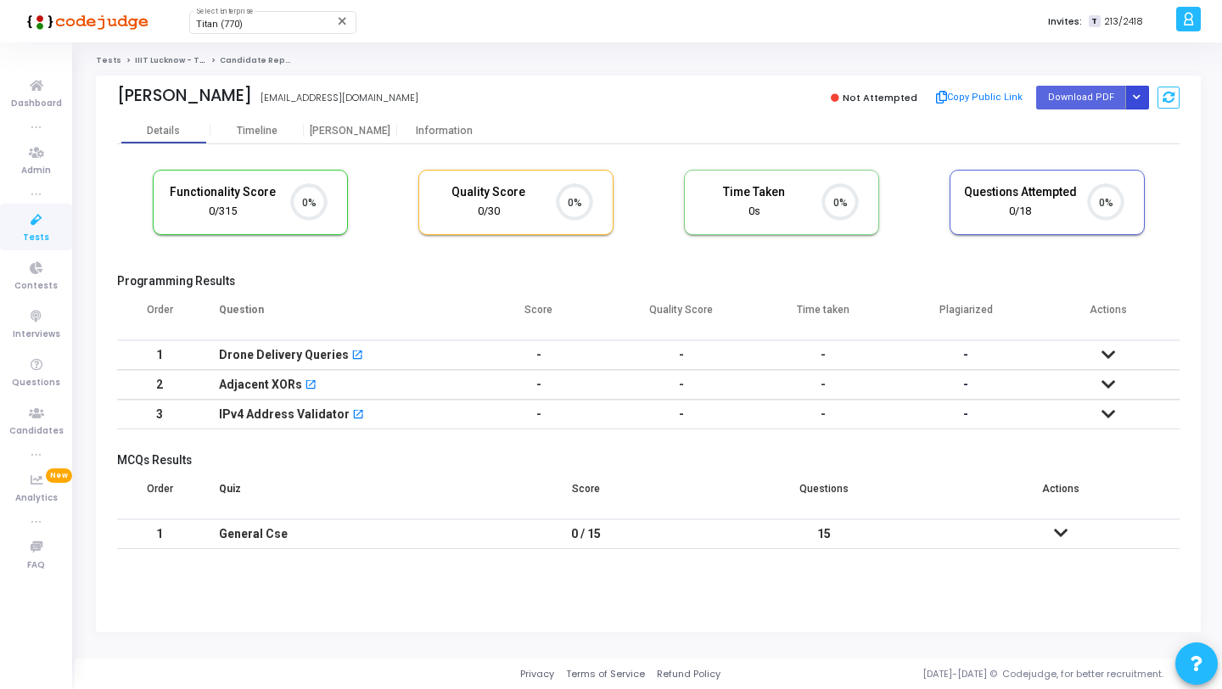
click at [1138, 94] on icon "Button group with nested dropdown" at bounding box center [1137, 97] width 8 height 8
click at [1070, 126] on button "Regenerate PDF" at bounding box center [1082, 131] width 131 height 27
click at [1142, 90] on button "Button group with nested dropdown" at bounding box center [1137, 97] width 24 height 23
click at [1090, 123] on button "Regenerate PDF" at bounding box center [1082, 131] width 131 height 27
click at [1128, 96] on button "Button group with nested dropdown" at bounding box center [1137, 97] width 24 height 23
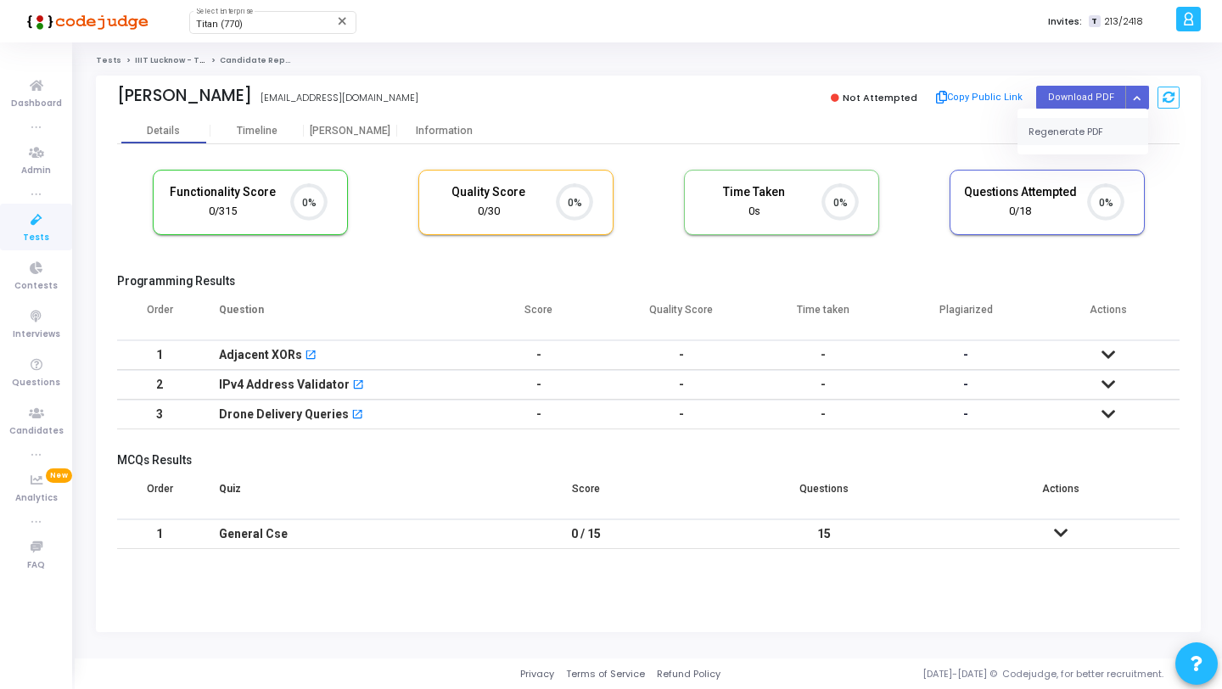
click at [1088, 133] on button "Regenerate PDF" at bounding box center [1082, 131] width 131 height 27
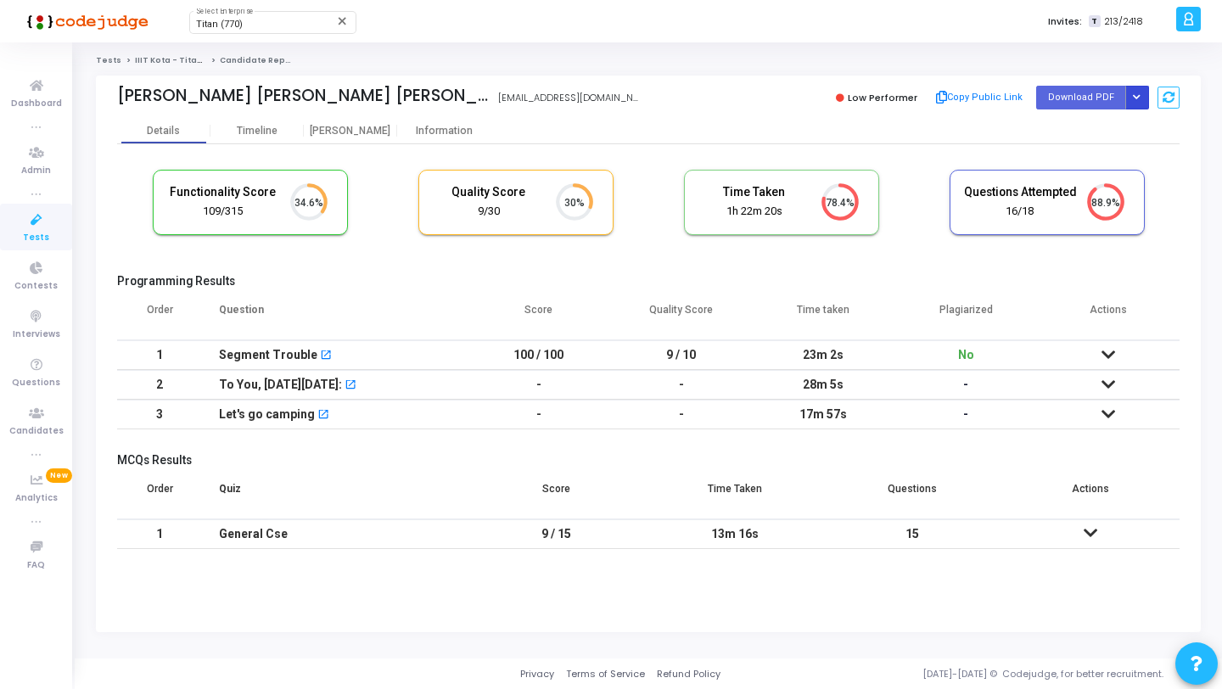
click at [1131, 97] on button "Button group with nested dropdown" at bounding box center [1137, 97] width 24 height 23
click at [1089, 119] on button "Regenerate PDF" at bounding box center [1082, 131] width 131 height 27
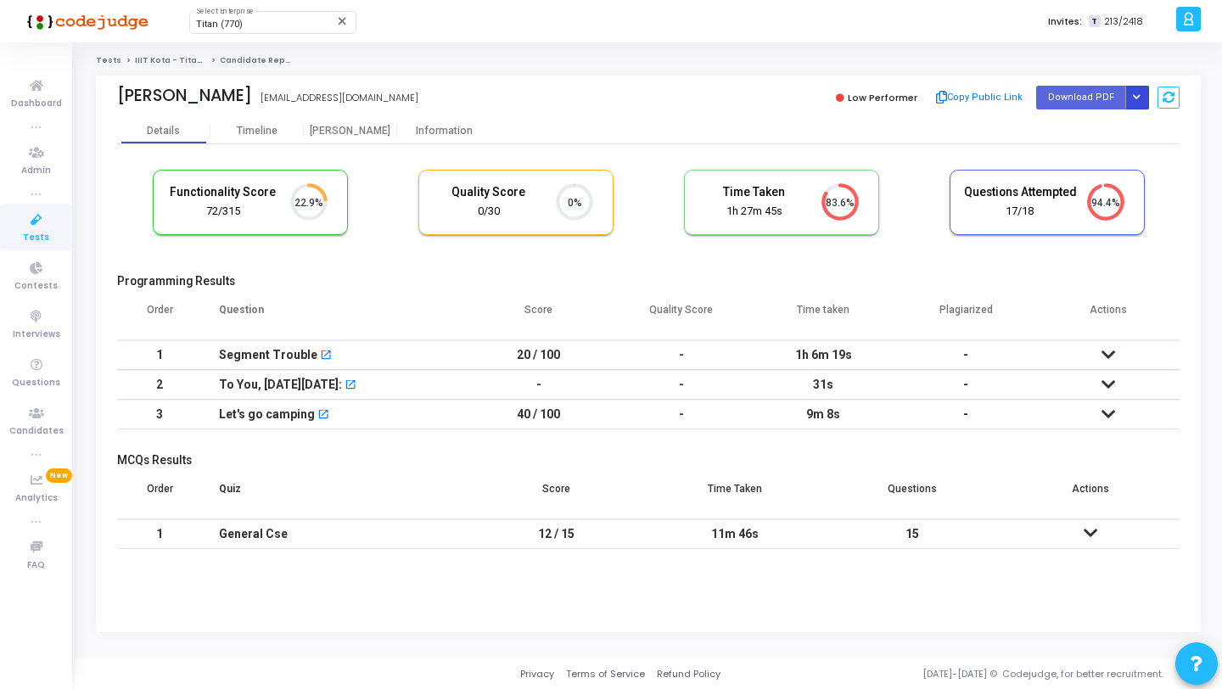
click at [1136, 96] on icon "Button group with nested dropdown" at bounding box center [1137, 97] width 8 height 8
click at [1101, 128] on button "Regenerate PDF" at bounding box center [1082, 131] width 131 height 27
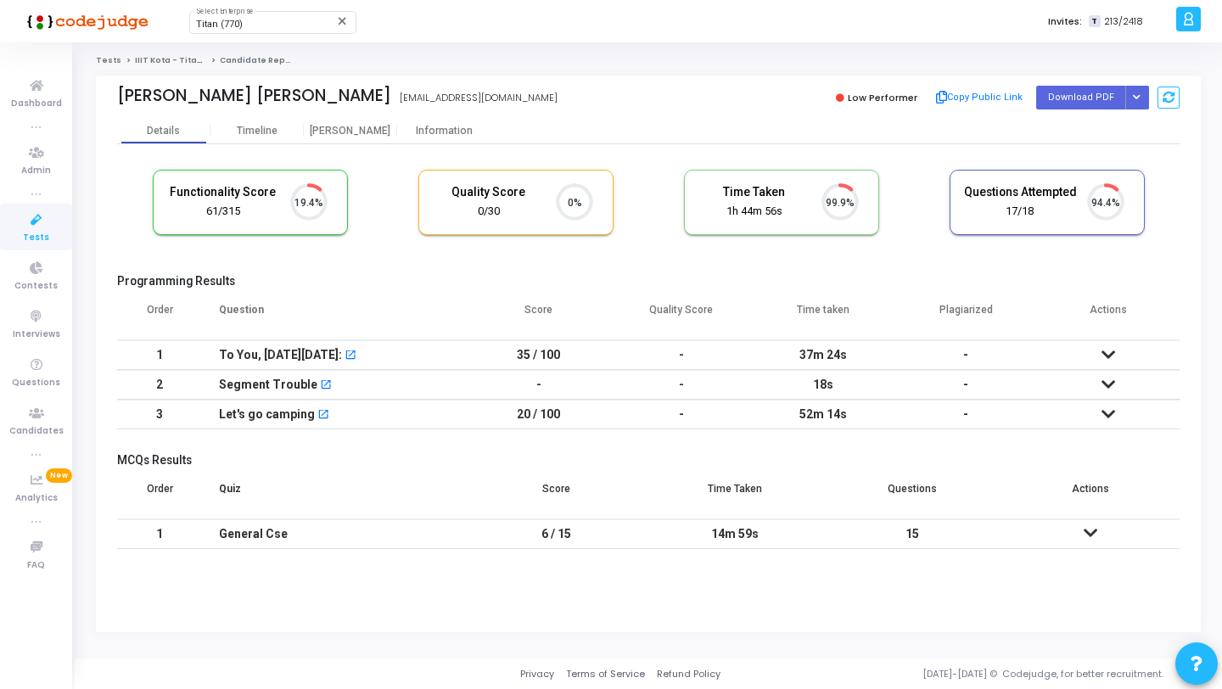
scroll to position [36, 43]
click at [1129, 96] on button "Button group with nested dropdown" at bounding box center [1137, 97] width 24 height 23
click at [1105, 131] on button "Regenerate PDF" at bounding box center [1082, 131] width 131 height 27
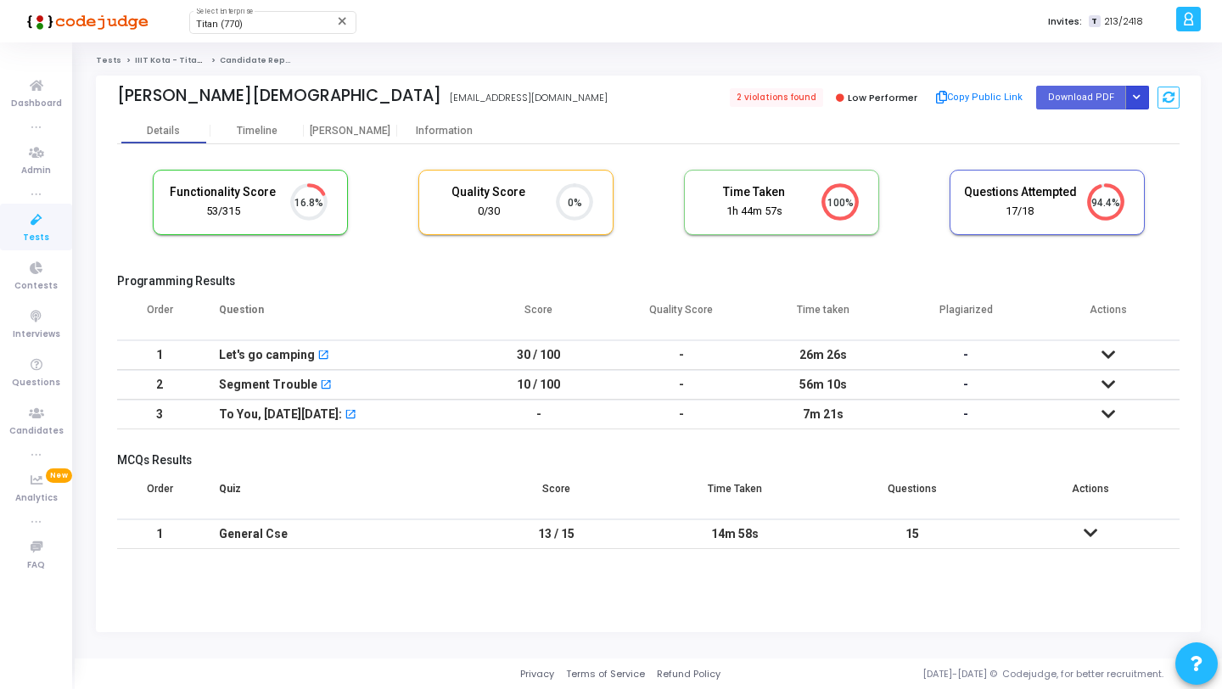
click at [1133, 90] on button "Button group with nested dropdown" at bounding box center [1137, 97] width 24 height 23
click at [1095, 121] on button "Regenerate PDF" at bounding box center [1082, 131] width 131 height 27
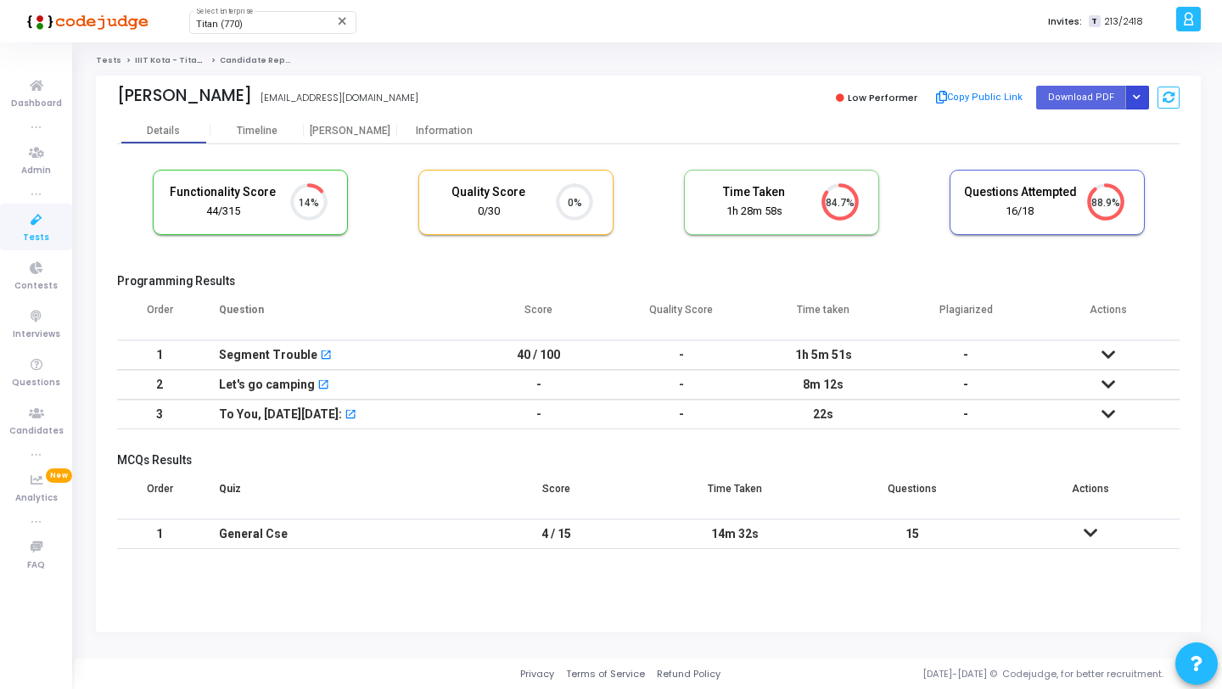
click at [1142, 95] on button "Button group with nested dropdown" at bounding box center [1137, 97] width 24 height 23
click at [1110, 129] on button "Regenerate PDF" at bounding box center [1082, 131] width 131 height 27
click at [1138, 101] on icon "Button group with nested dropdown" at bounding box center [1137, 97] width 8 height 8
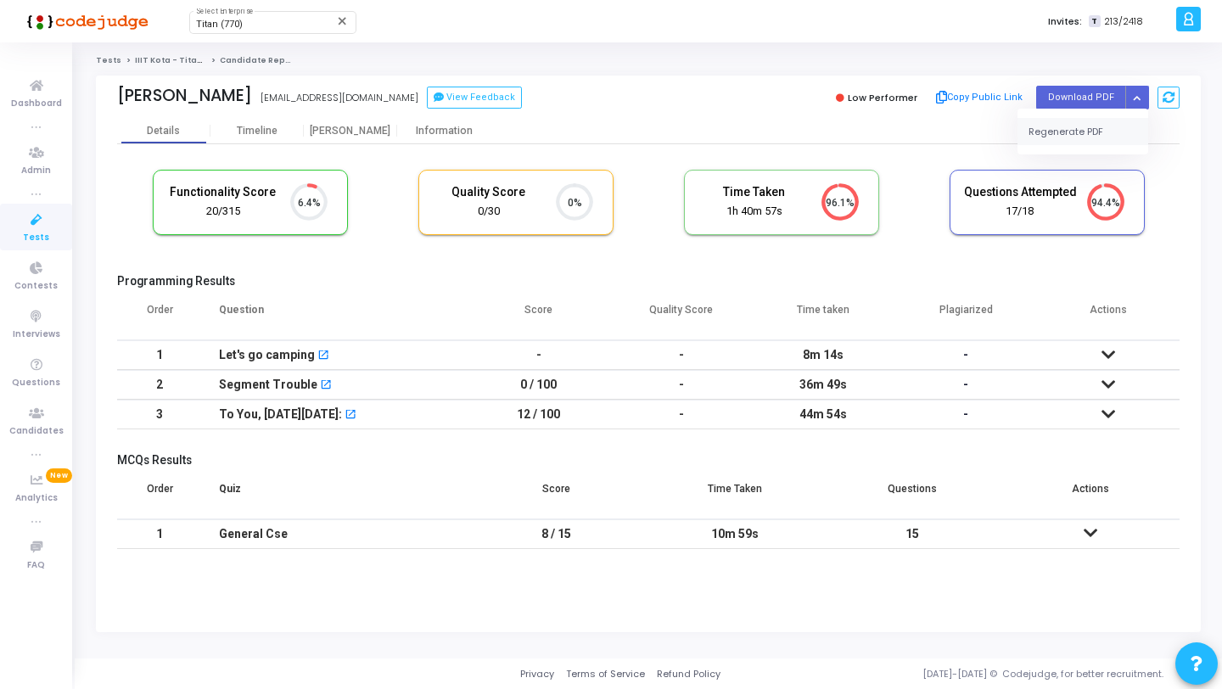
click at [1103, 135] on button "Regenerate PDF" at bounding box center [1082, 131] width 131 height 27
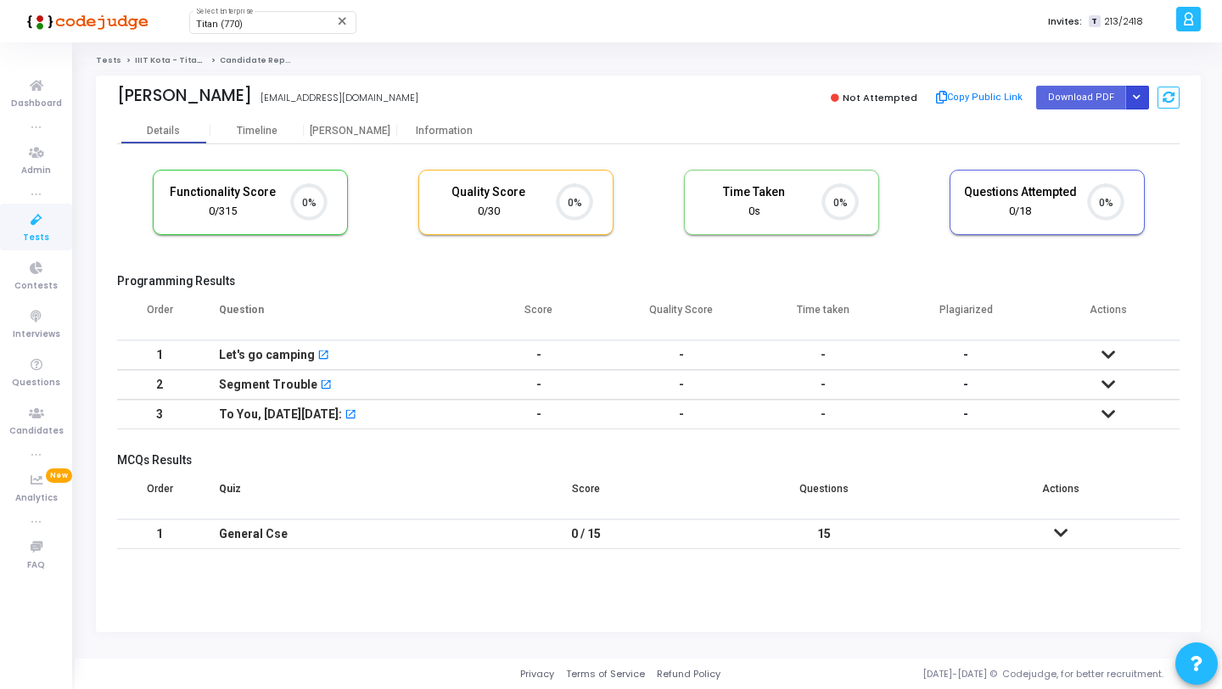
click at [1133, 99] on icon "Button group with nested dropdown" at bounding box center [1137, 97] width 8 height 8
click at [1100, 125] on button "Regenerate PDF" at bounding box center [1082, 131] width 131 height 27
click at [1139, 94] on icon "Button group with nested dropdown" at bounding box center [1137, 97] width 8 height 8
click at [1113, 128] on button "Regenerate PDF" at bounding box center [1082, 131] width 131 height 27
click at [1140, 99] on button "Button group with nested dropdown" at bounding box center [1137, 97] width 24 height 23
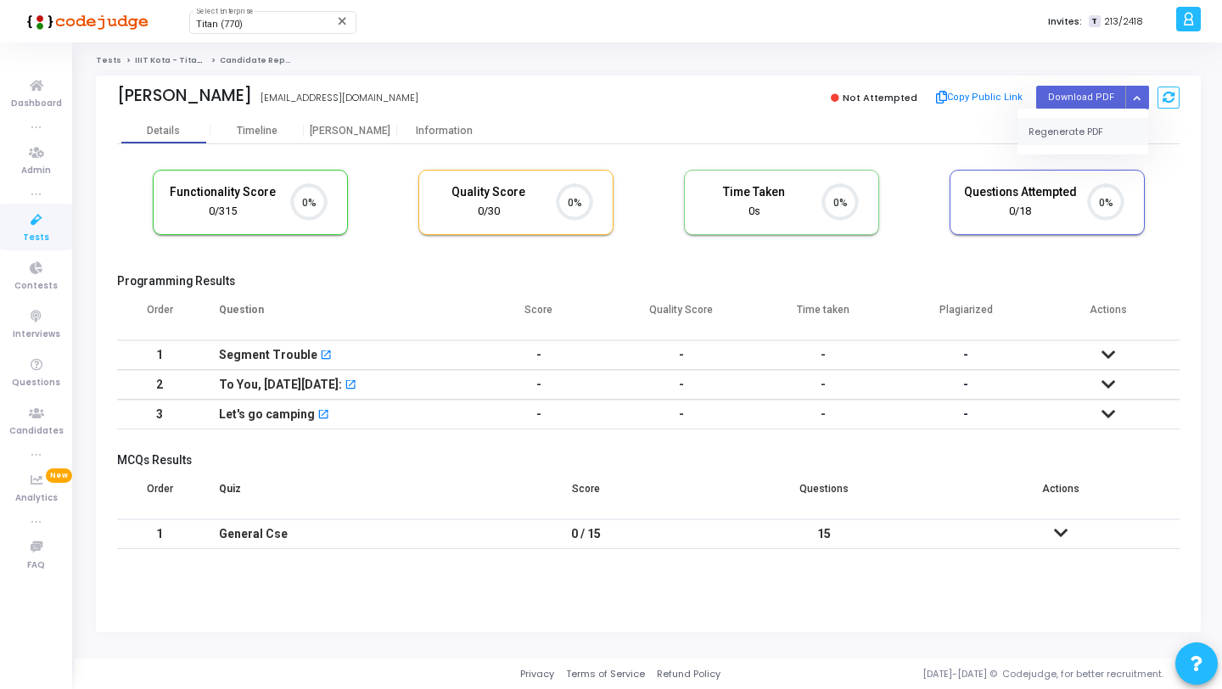
click at [1112, 129] on button "Regenerate PDF" at bounding box center [1082, 131] width 131 height 27
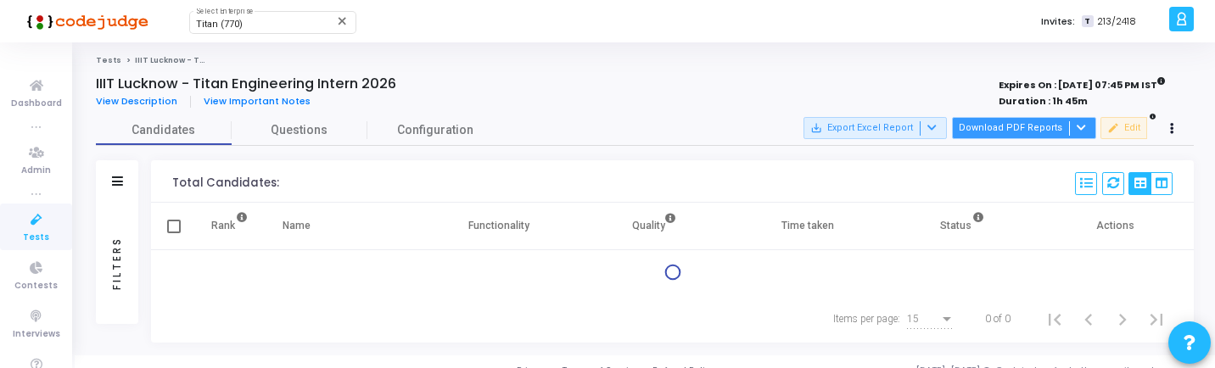
click at [1028, 124] on button "Download PDF Reports" at bounding box center [1024, 128] width 144 height 22
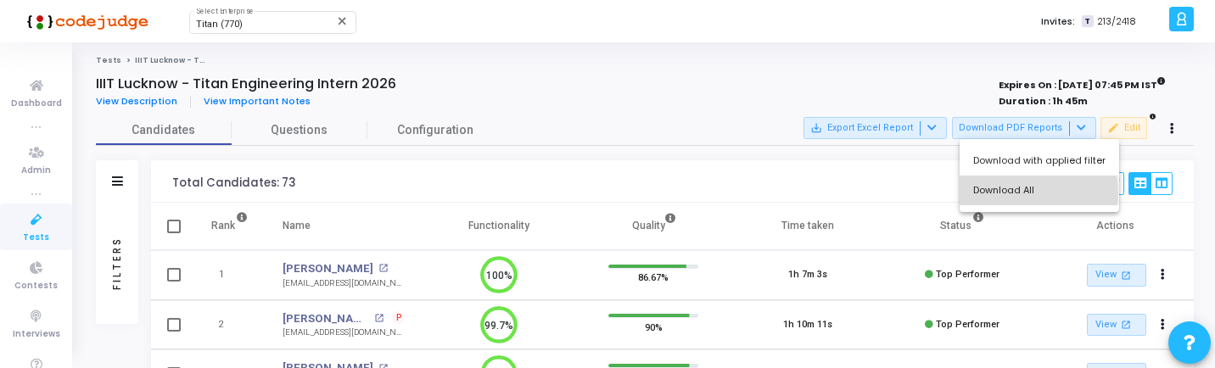
click at [1017, 193] on button "Download All" at bounding box center [1038, 191] width 159 height 30
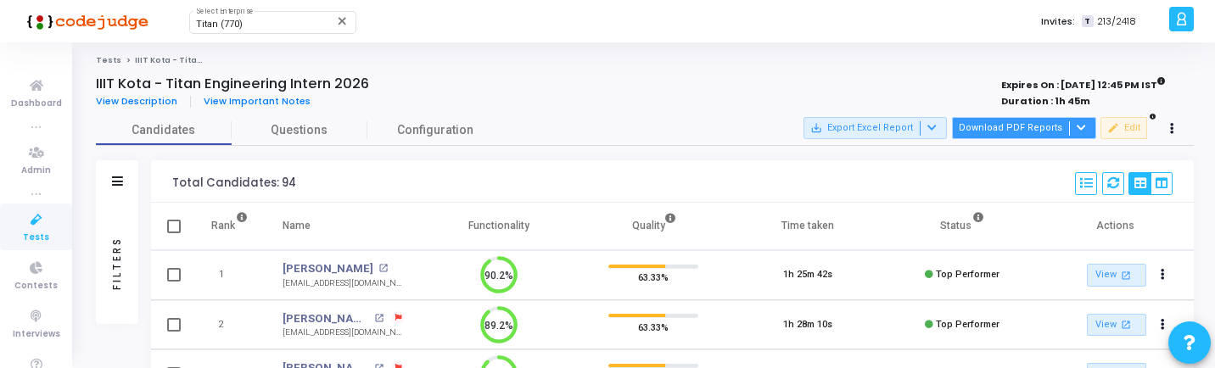
click at [1024, 131] on button "Download PDF Reports" at bounding box center [1024, 128] width 144 height 22
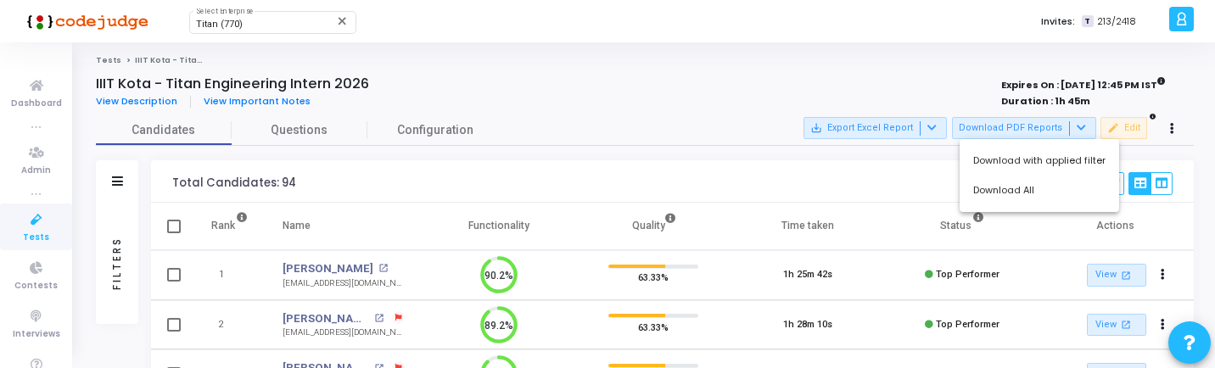
click at [674, 102] on div at bounding box center [607, 184] width 1215 height 368
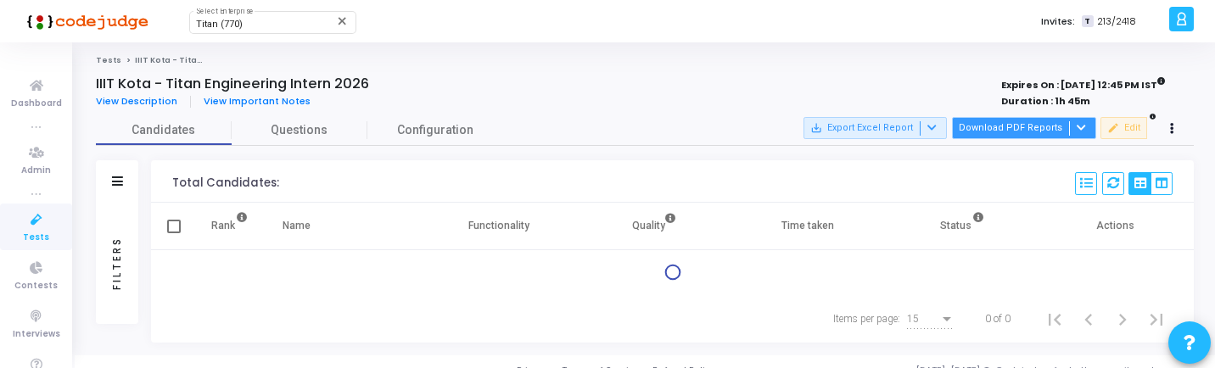
click at [1080, 132] on icon at bounding box center [1081, 127] width 9 height 9
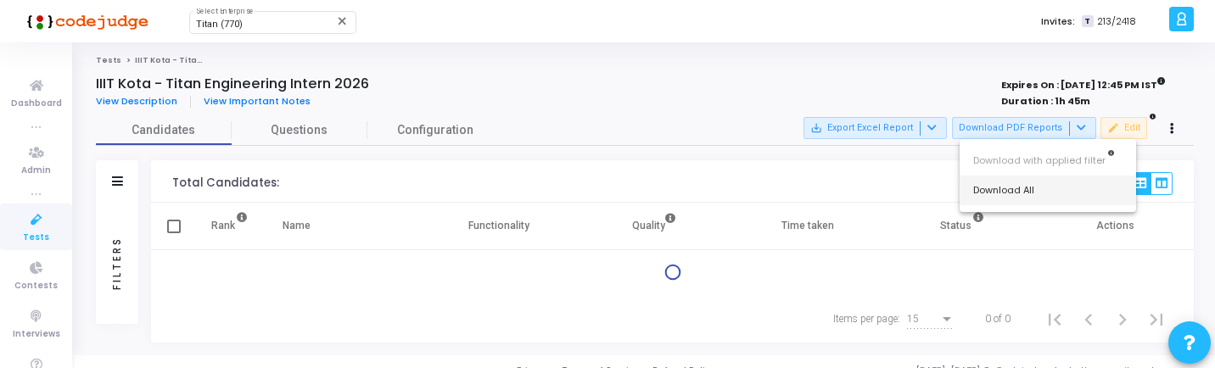
click at [1032, 193] on button "Download All" at bounding box center [1047, 191] width 176 height 30
